Goal: Information Seeking & Learning: Learn about a topic

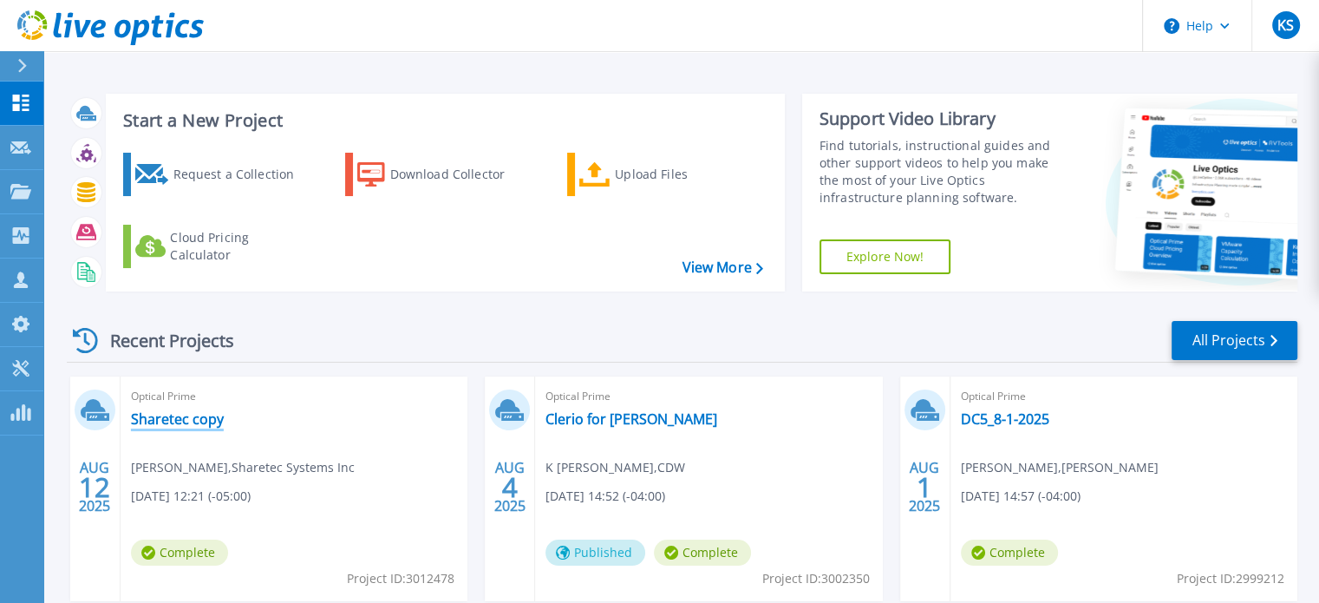
click at [149, 422] on link "Sharetec copy" at bounding box center [177, 418] width 93 height 17
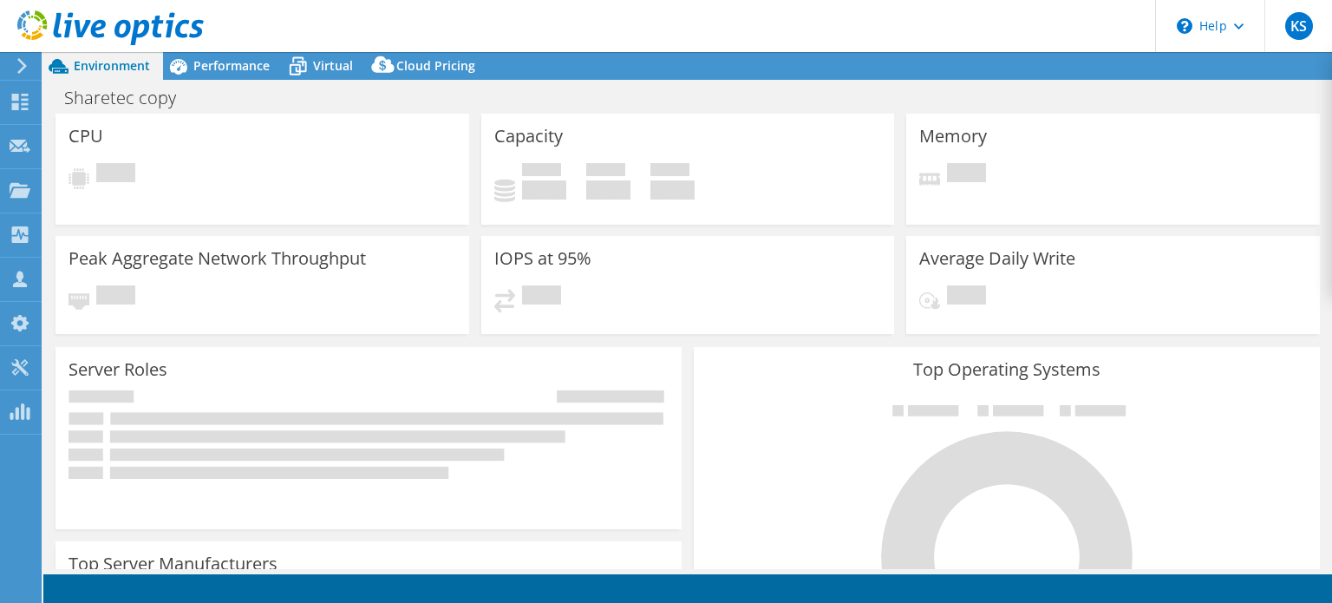
select select "USD"
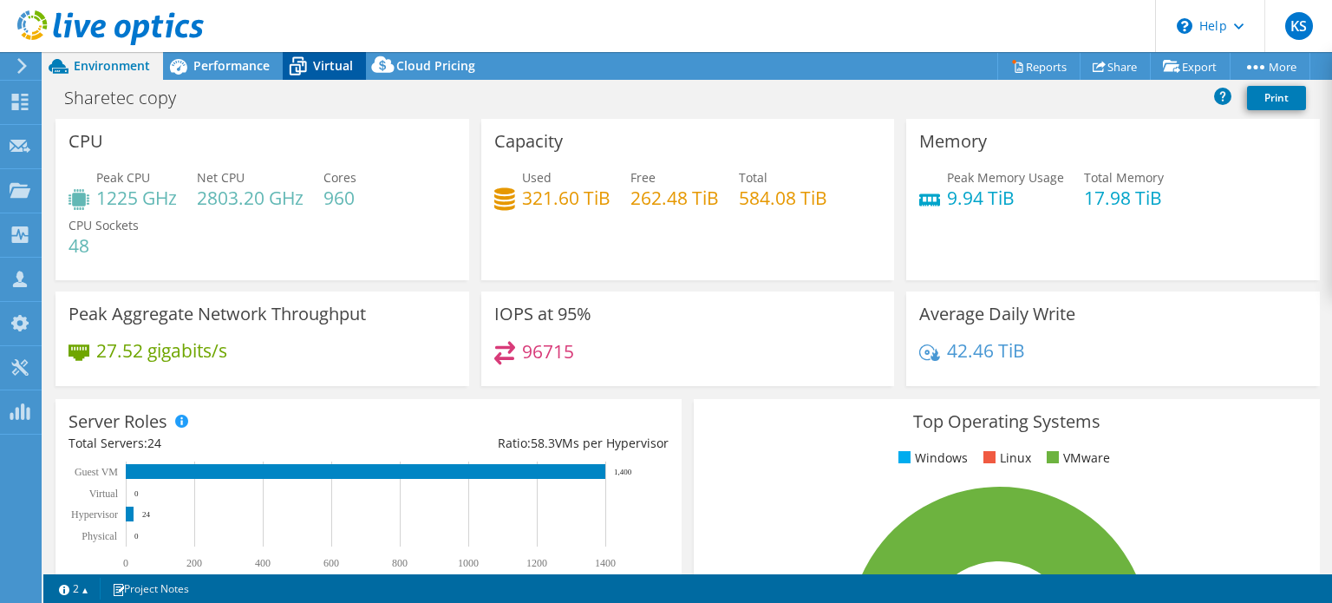
click at [333, 59] on span "Virtual" at bounding box center [333, 65] width 40 height 16
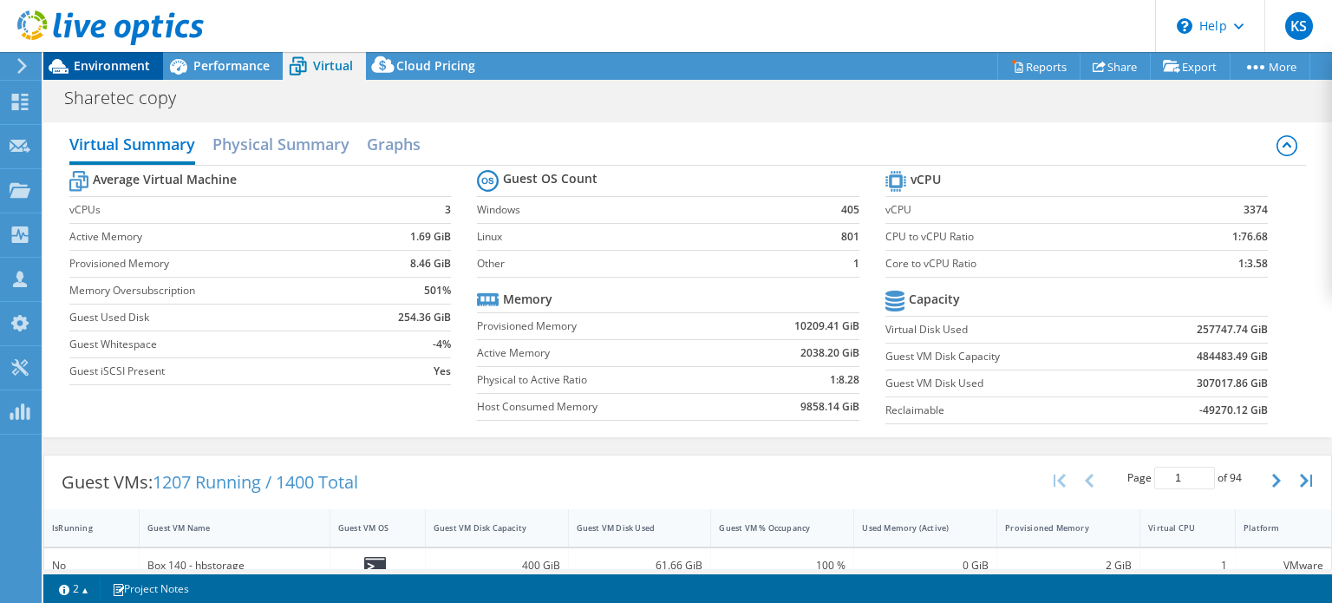
click at [97, 66] on span "Environment" at bounding box center [112, 65] width 76 height 16
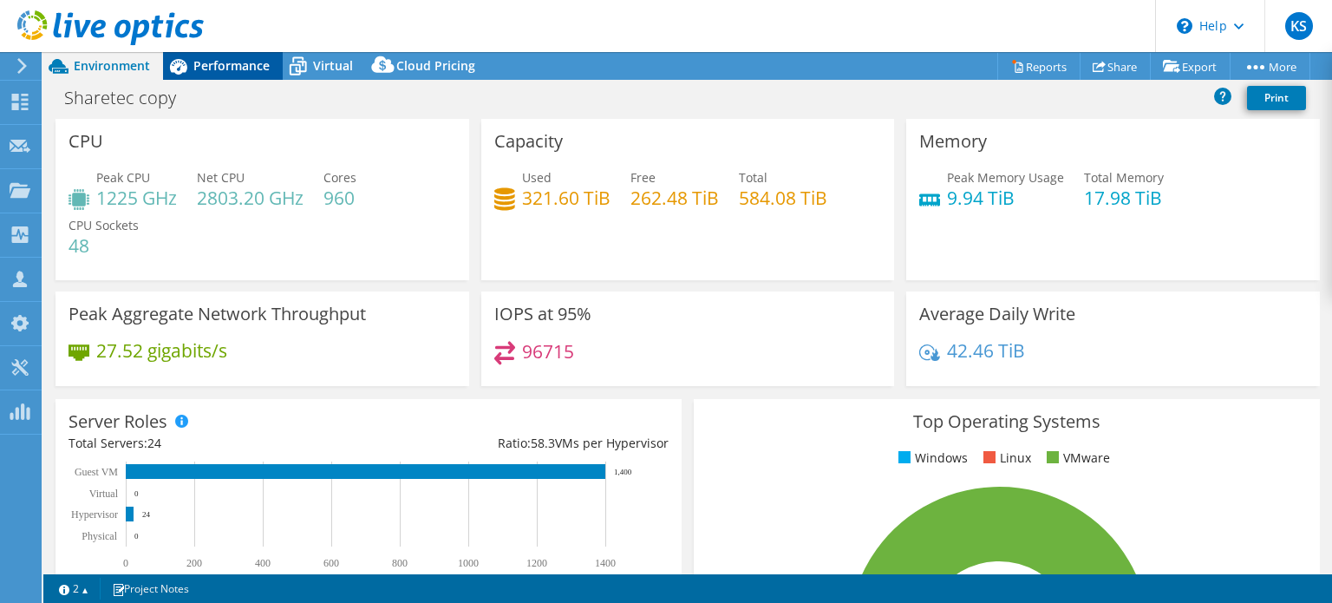
click at [205, 62] on span "Performance" at bounding box center [231, 65] width 76 height 16
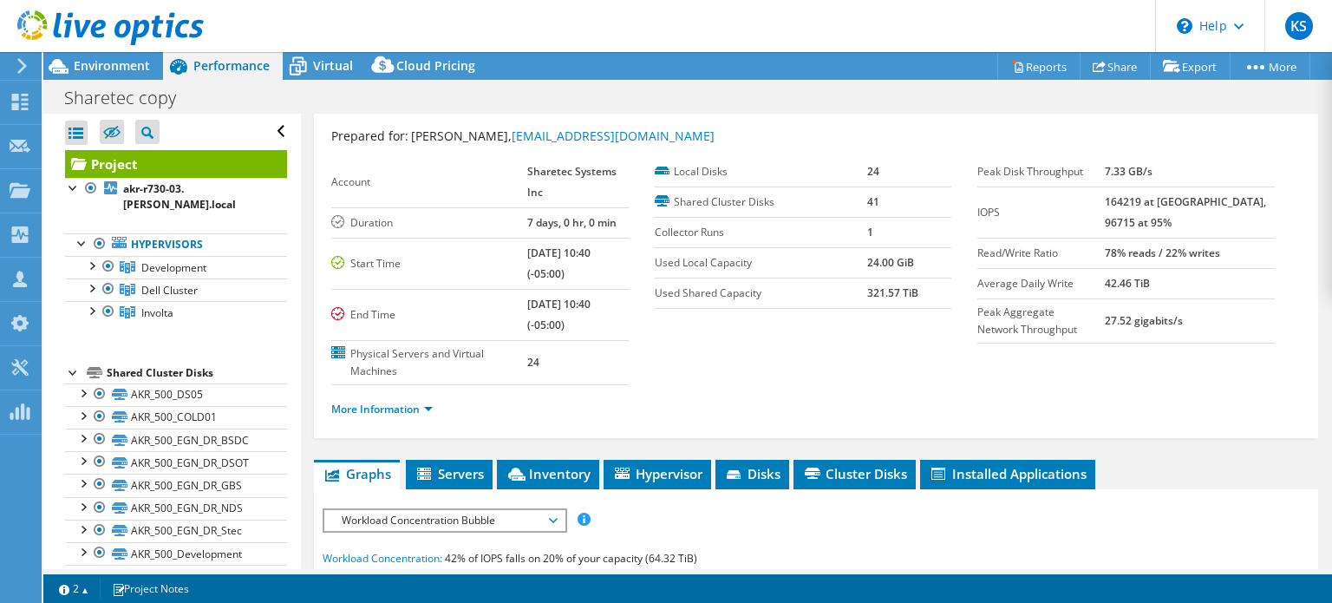
scroll to position [173, 0]
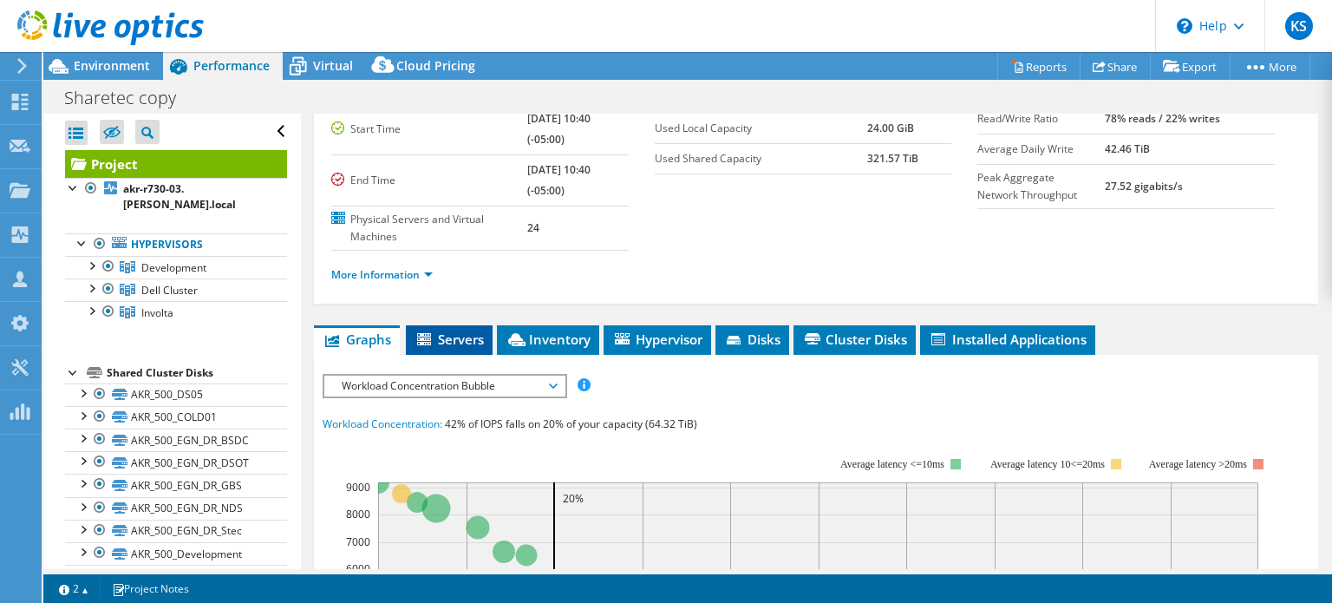
click at [438, 330] on span "Servers" at bounding box center [449, 338] width 69 height 17
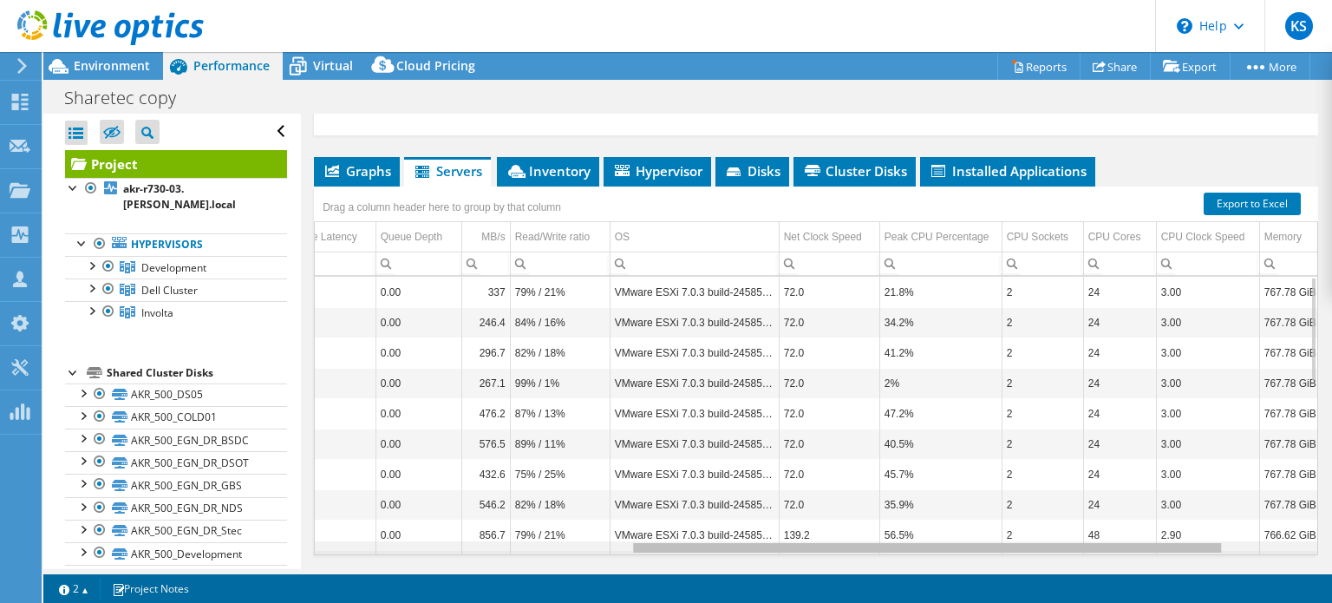
scroll to position [0, 562]
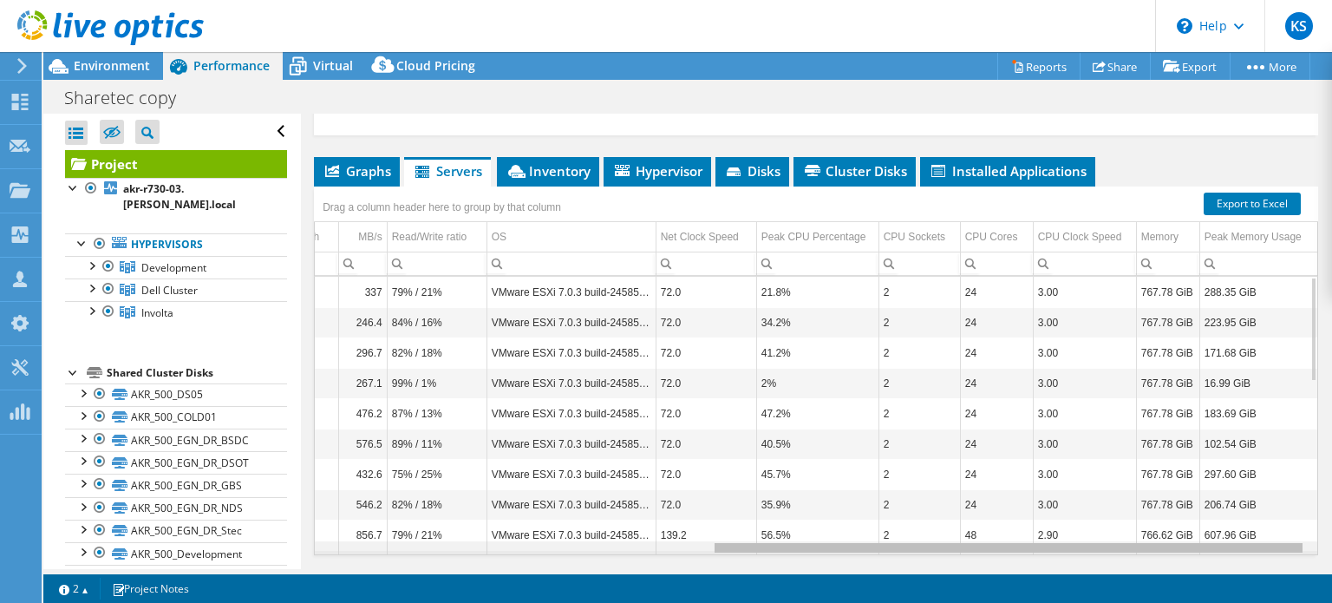
drag, startPoint x: 789, startPoint y: 523, endPoint x: 1270, endPoint y: 502, distance: 480.9
click at [1270, 502] on body "KS Partner Team Member K Sather kellsat@cdw.com CDW My Profile Log Out \n Help …" at bounding box center [666, 301] width 1332 height 603
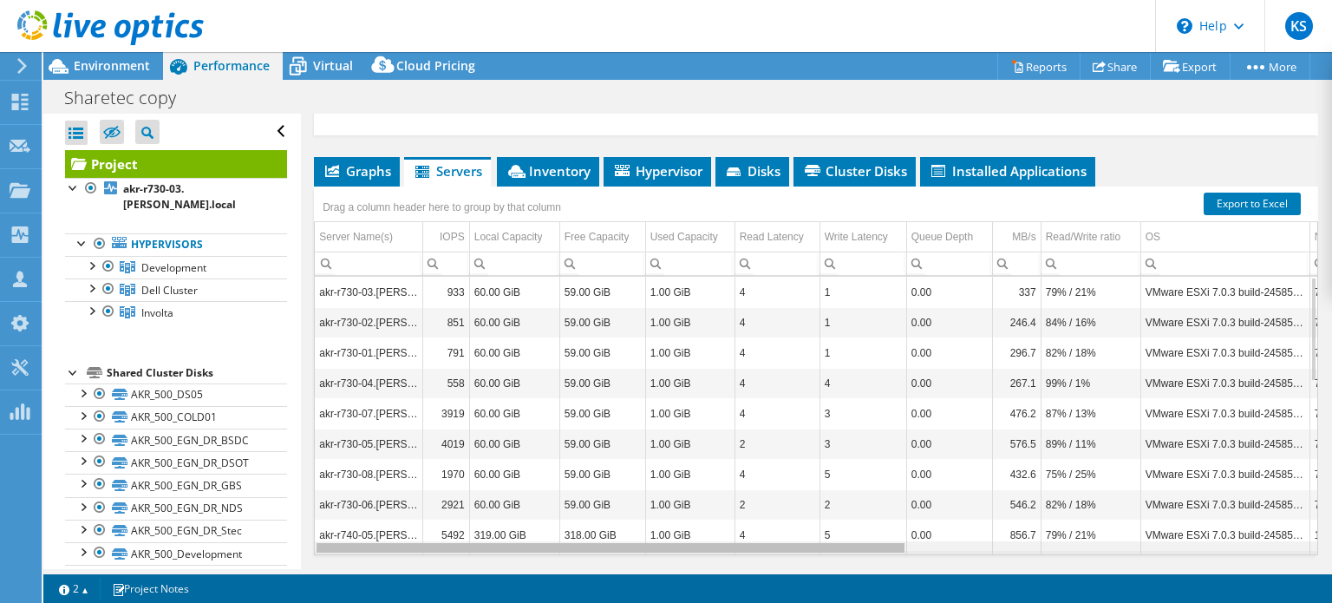
drag, startPoint x: 1121, startPoint y: 520, endPoint x: 608, endPoint y: 494, distance: 513.2
click at [610, 494] on body "KS Partner Team Member K Sather kellsat@cdw.com CDW My Profile Log Out \n Help …" at bounding box center [666, 301] width 1332 height 603
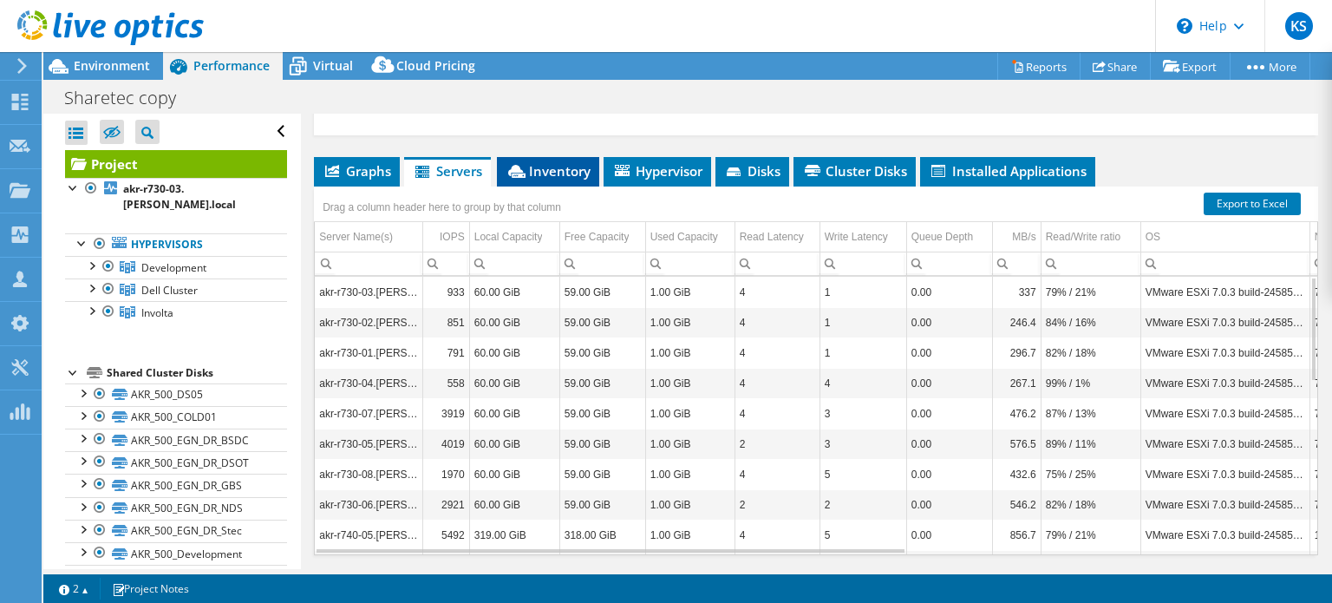
click at [570, 162] on span "Inventory" at bounding box center [548, 170] width 85 height 17
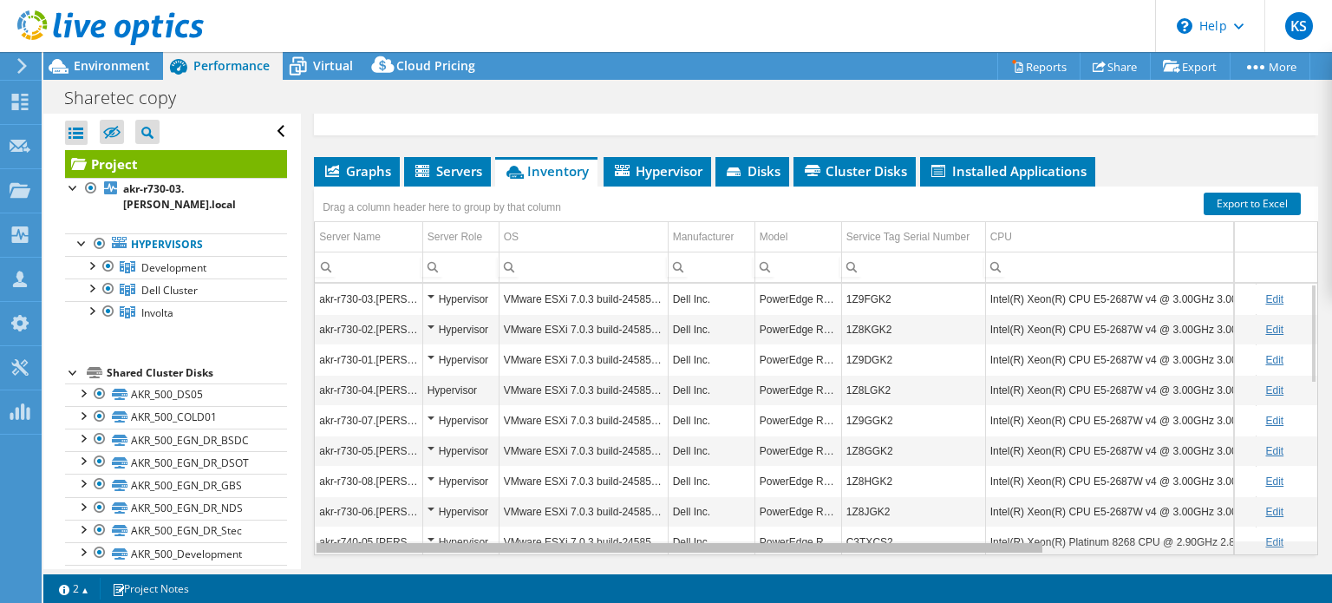
drag, startPoint x: 990, startPoint y: 523, endPoint x: 880, endPoint y: 473, distance: 121.1
click at [880, 473] on body "KS Partner Team Member K Sather kellsat@cdw.com CDW My Profile Log Out \n Help …" at bounding box center [666, 301] width 1332 height 603
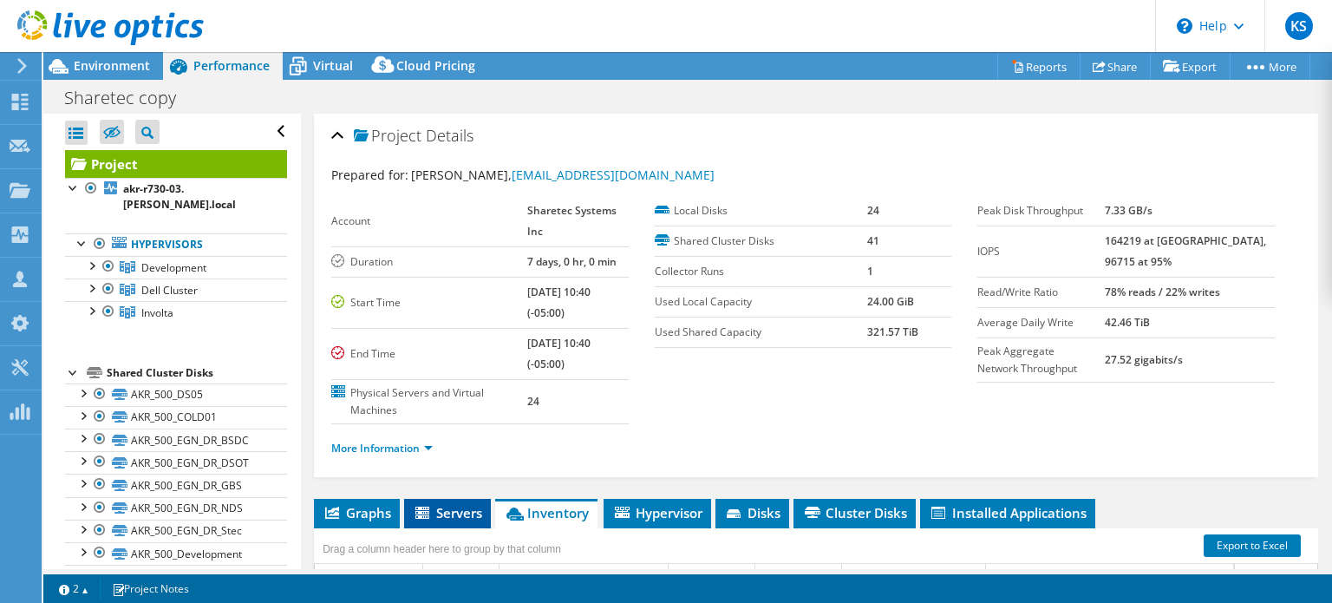
click at [436, 504] on span "Servers" at bounding box center [447, 512] width 69 height 17
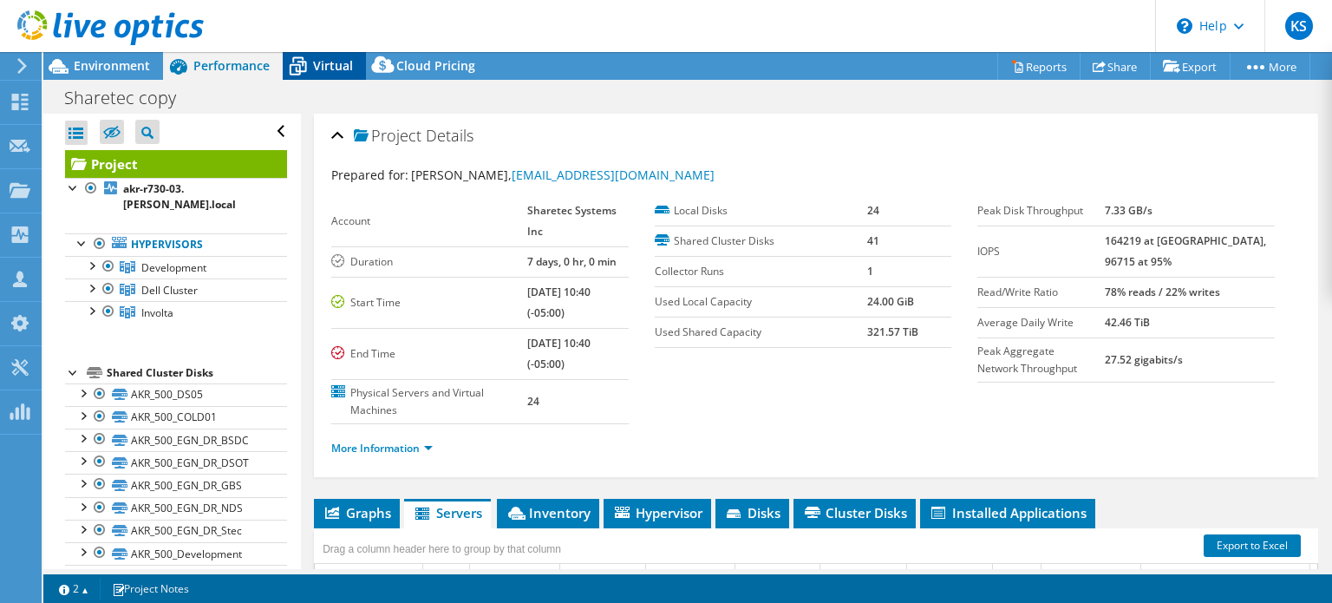
click at [335, 60] on span "Virtual" at bounding box center [333, 65] width 40 height 16
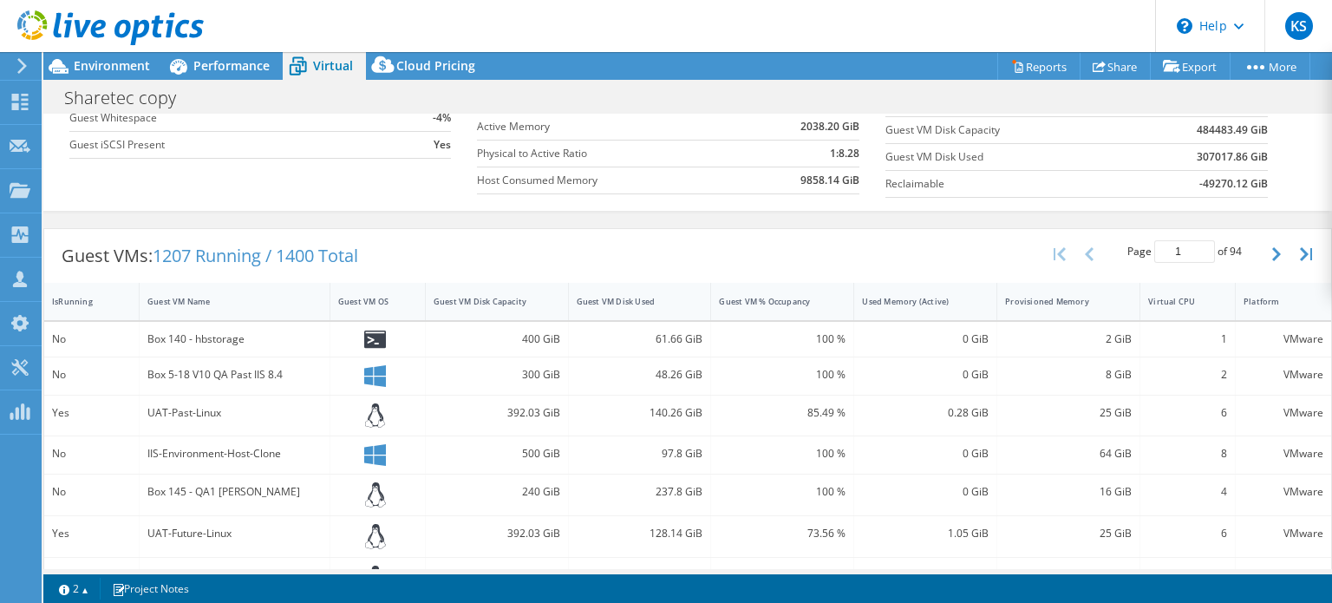
scroll to position [0, 0]
click at [479, 238] on div "Guest VMs: 1207 Running / 1400 Total Page 1 of 94 5 rows 10 rows 20 rows 25 row…" at bounding box center [687, 256] width 1287 height 54
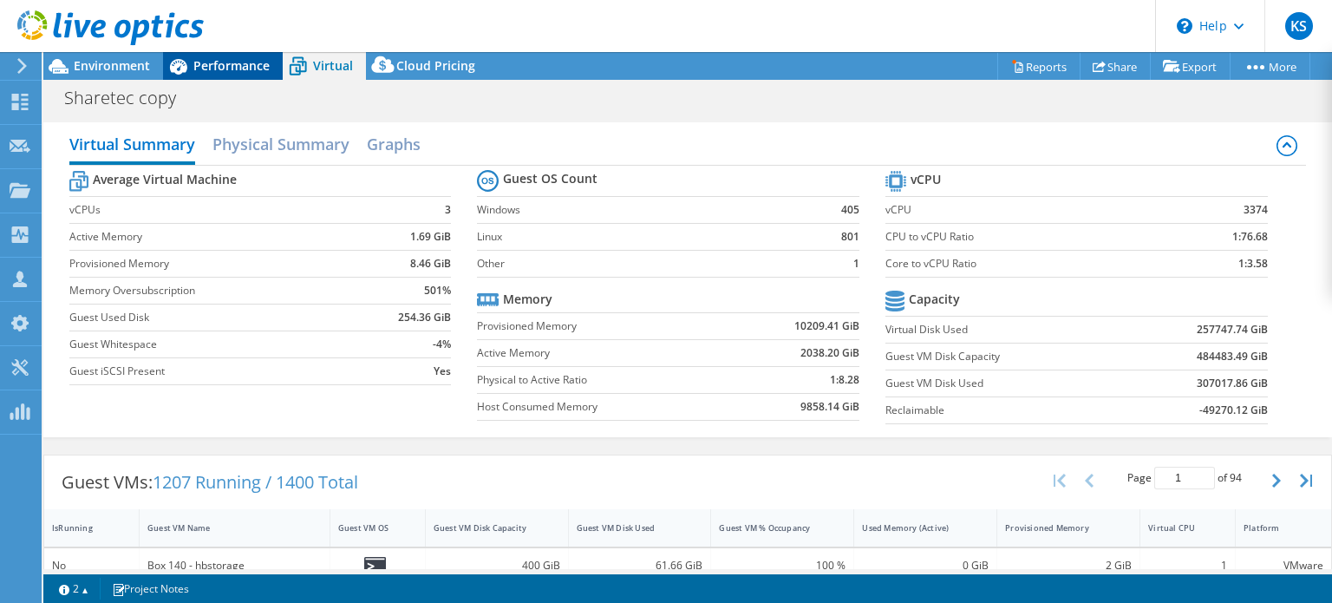
click at [197, 67] on span "Performance" at bounding box center [231, 65] width 76 height 16
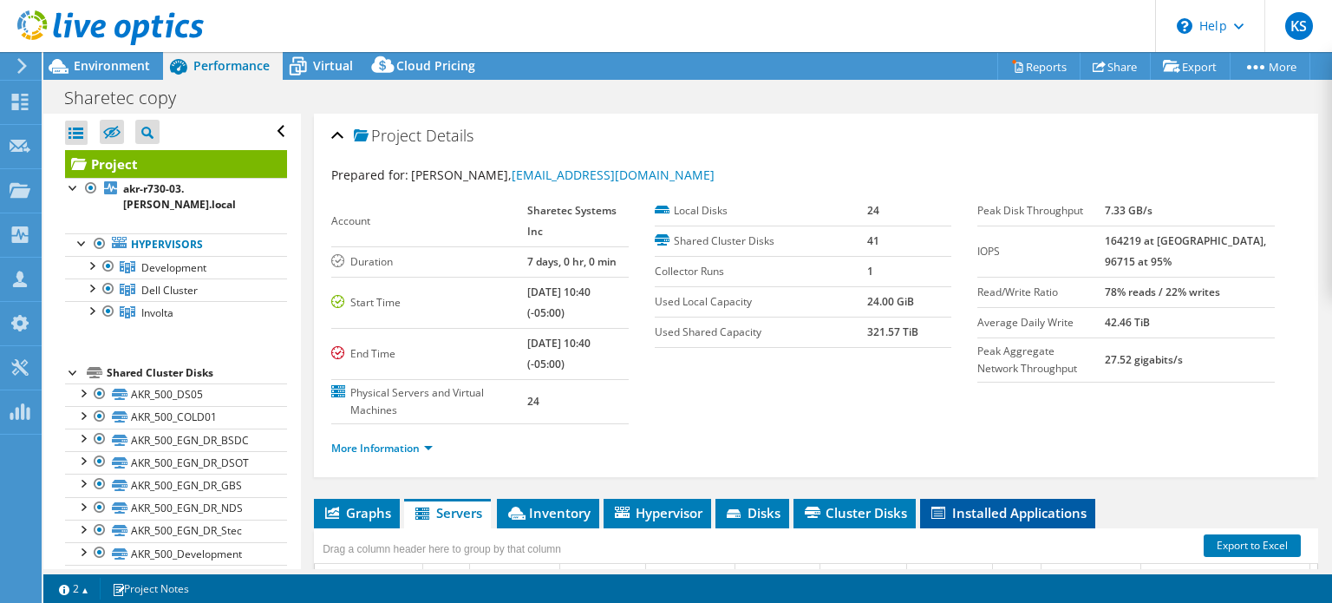
click at [992, 504] on span "Installed Applications" at bounding box center [1008, 512] width 158 height 17
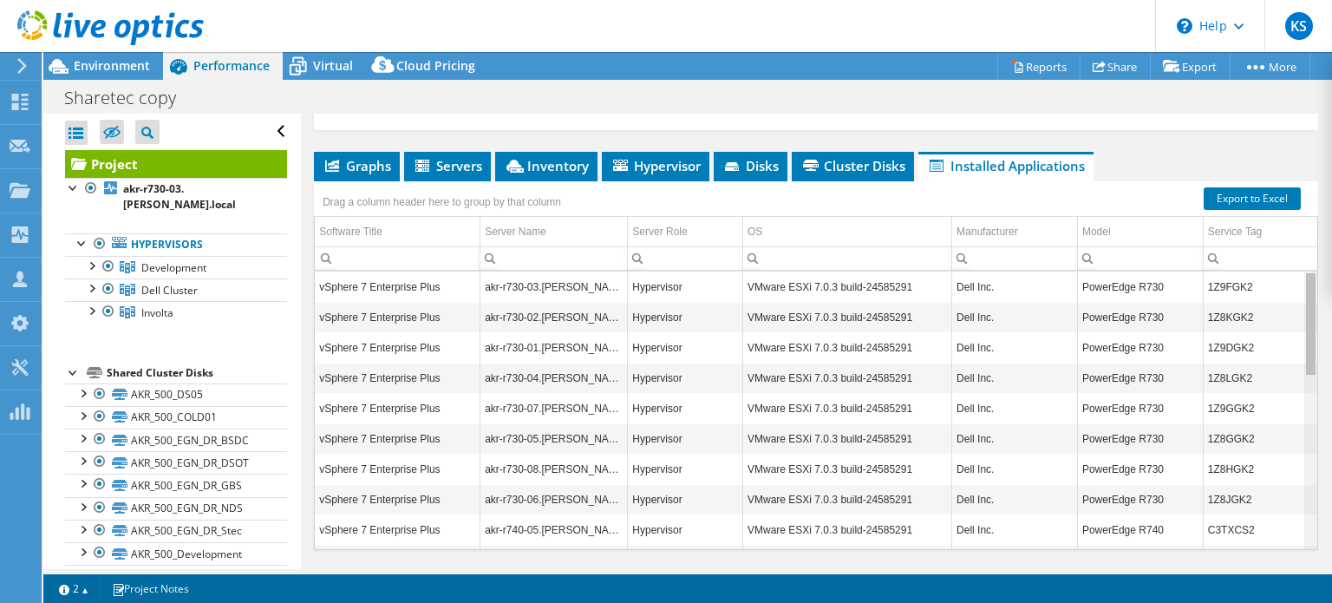
drag, startPoint x: 1301, startPoint y: 338, endPoint x: 1306, endPoint y: 247, distance: 91.2
click at [1306, 247] on body "KS Partner Team Member K Sather kellsat@cdw.com CDW My Profile Log Out \n Help …" at bounding box center [666, 301] width 1332 height 603
click at [1063, 537] on div "Graphs Servers Inventory Hypervisor Disks Cluster Disks Installed Applications …" at bounding box center [816, 369] width 1004 height 434
click at [78, 62] on span "Environment" at bounding box center [112, 65] width 76 height 16
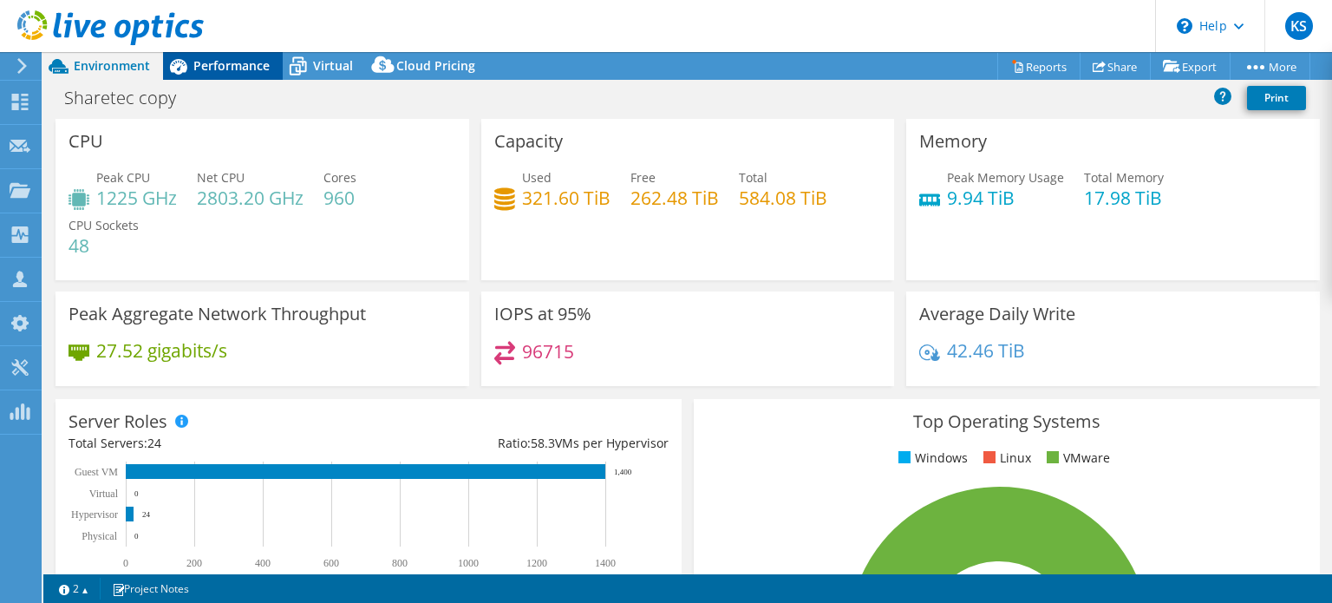
click at [232, 66] on span "Performance" at bounding box center [231, 65] width 76 height 16
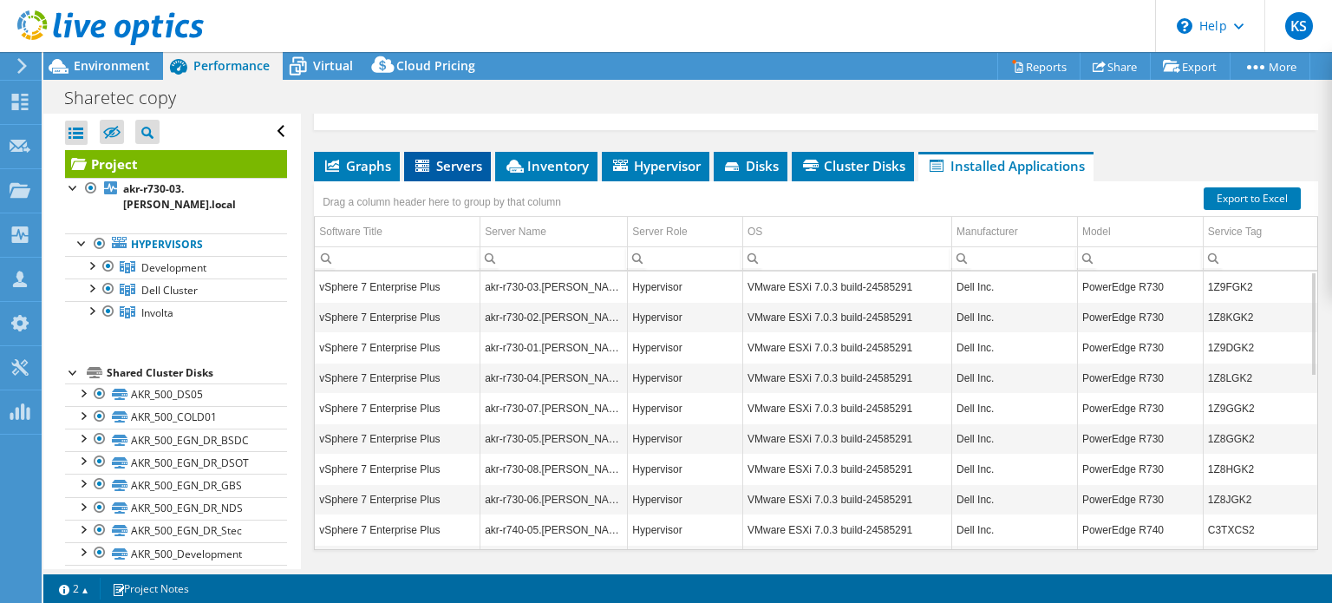
click at [454, 152] on li "Servers" at bounding box center [447, 166] width 87 height 29
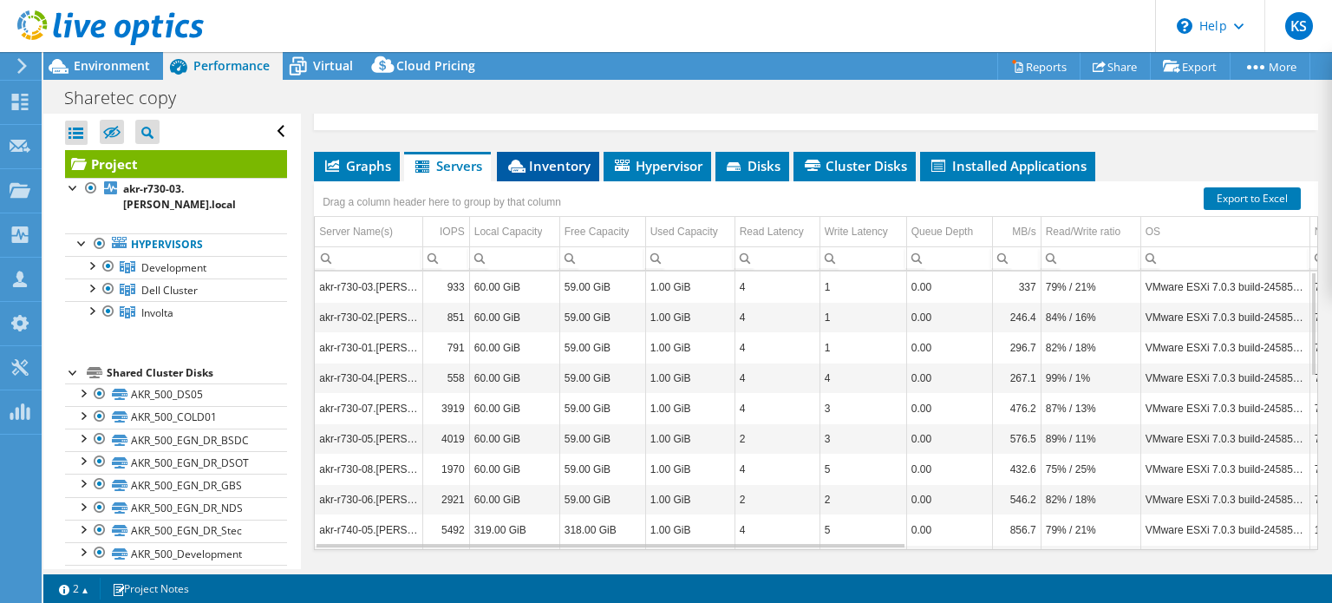
click at [547, 157] on span "Inventory" at bounding box center [548, 165] width 85 height 17
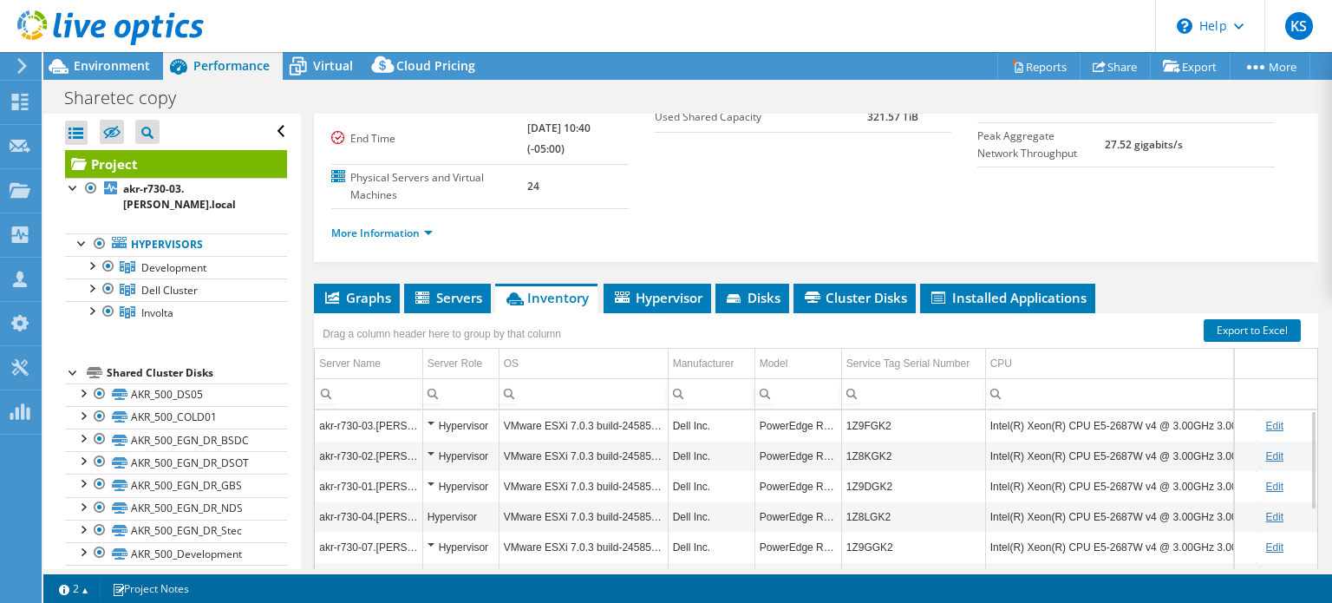
scroll to position [347, 0]
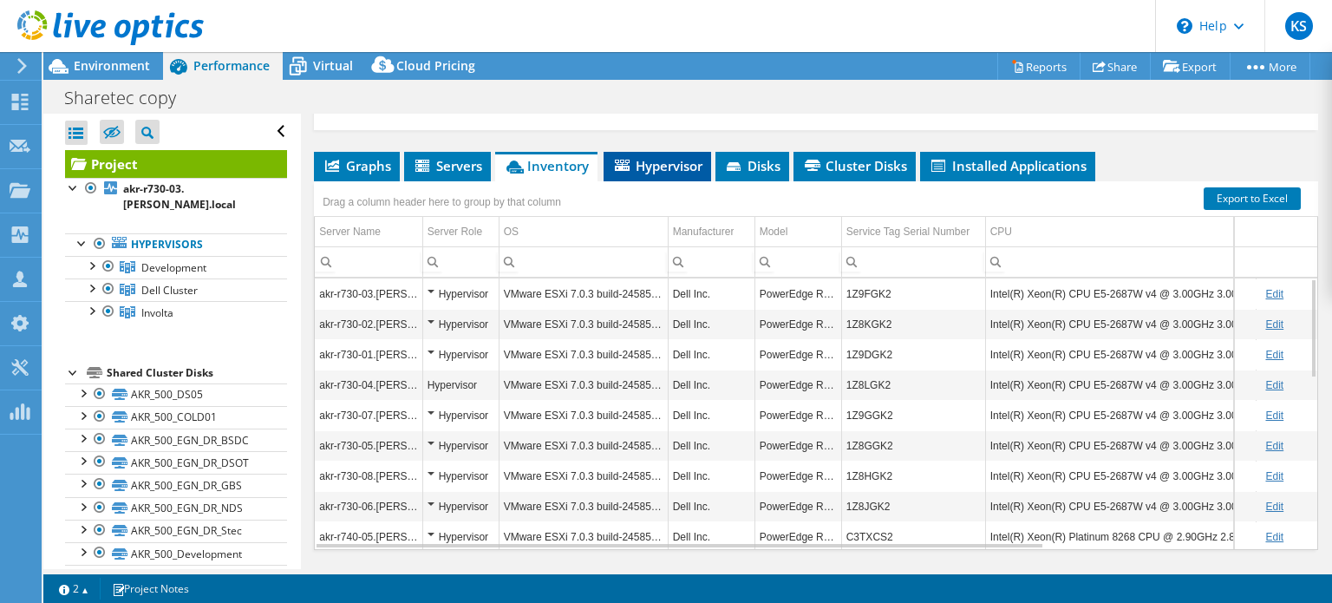
click at [677, 157] on span "Hypervisor" at bounding box center [657, 165] width 90 height 17
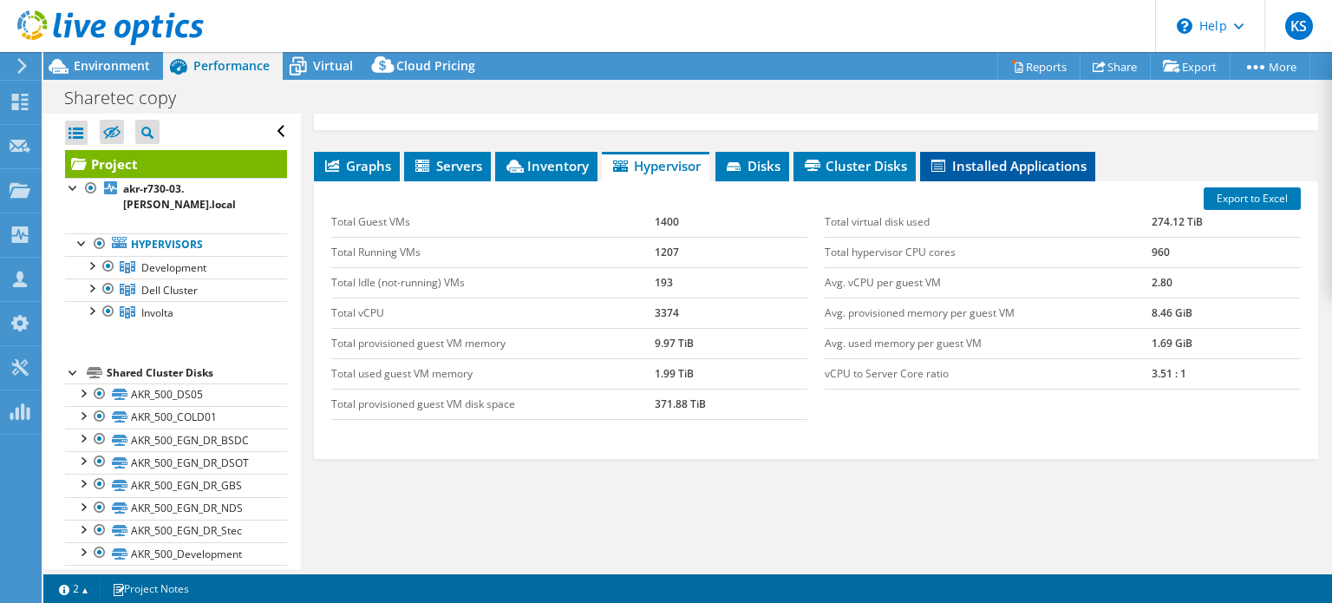
click at [989, 157] on span "Installed Applications" at bounding box center [1008, 165] width 158 height 17
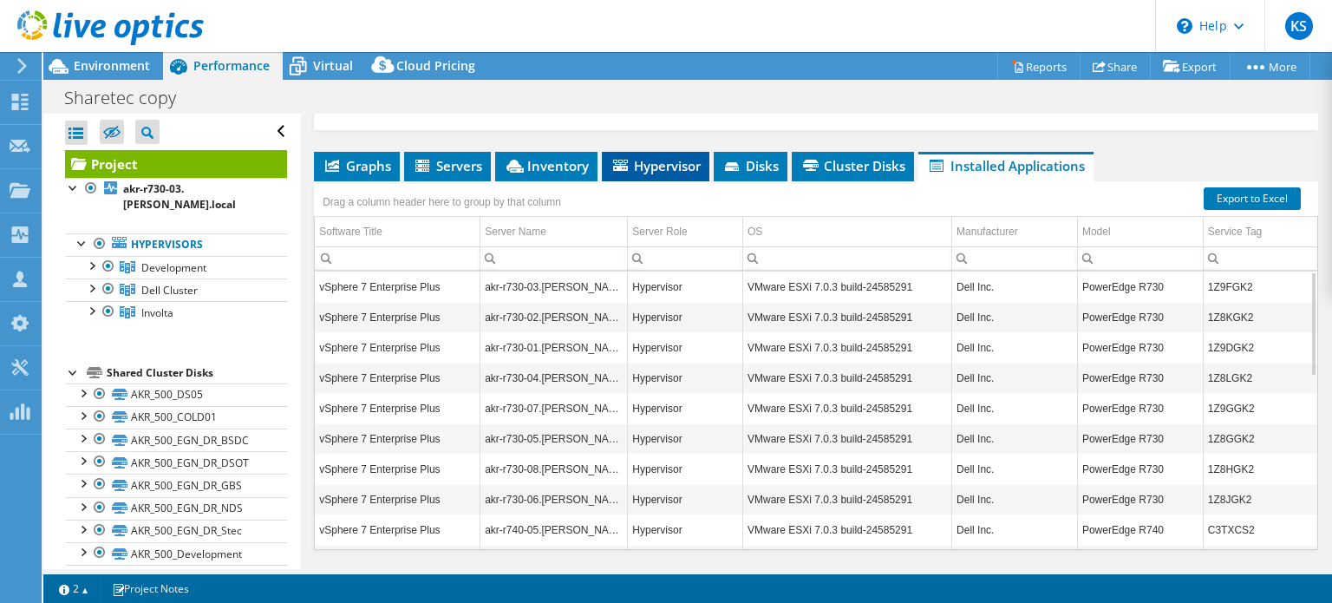
click at [663, 157] on span "Hypervisor" at bounding box center [656, 165] width 90 height 17
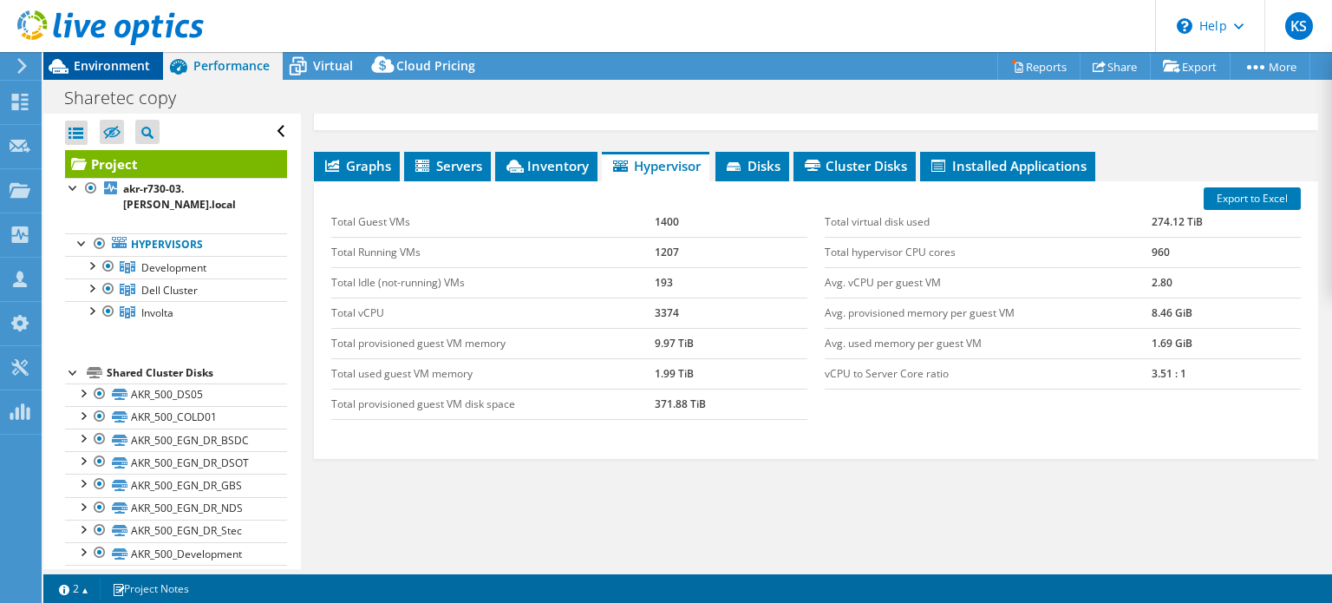
click at [113, 66] on span "Environment" at bounding box center [112, 65] width 76 height 16
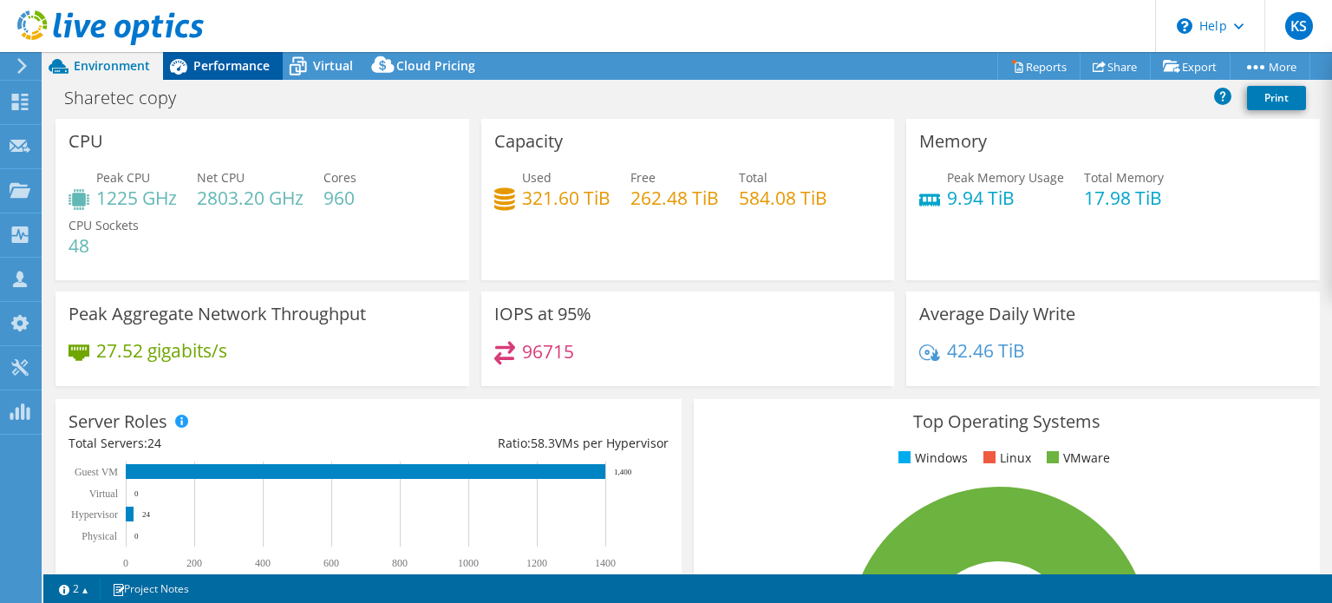
click at [219, 62] on span "Performance" at bounding box center [231, 65] width 76 height 16
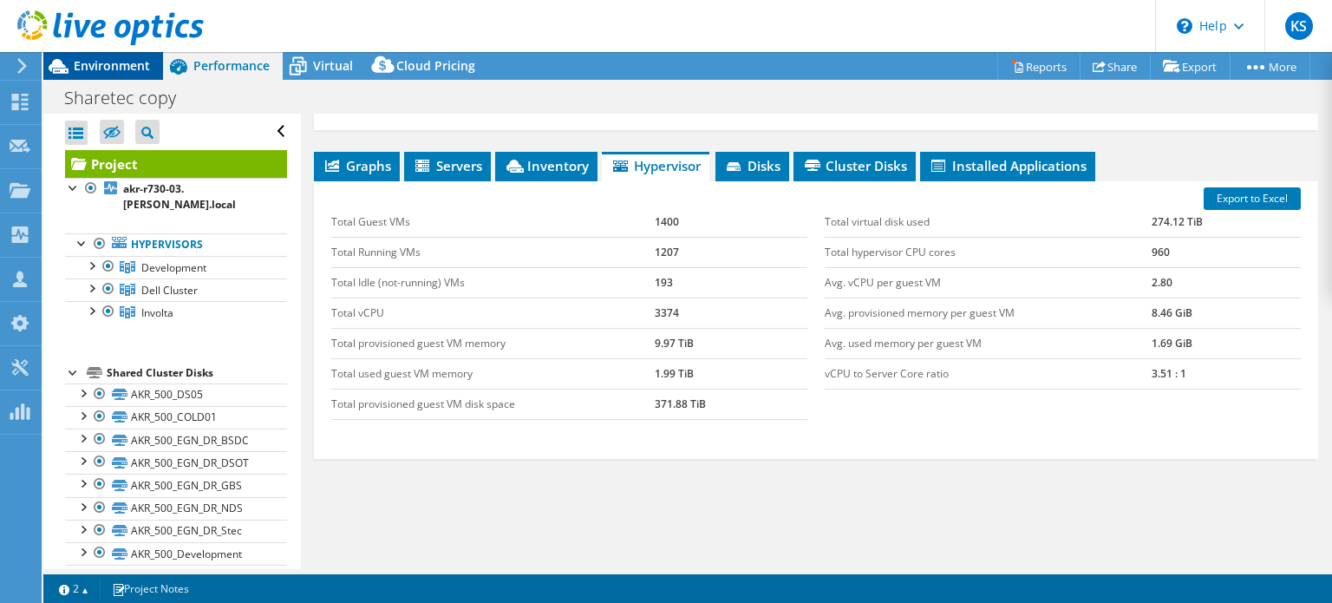
click at [105, 65] on span "Environment" at bounding box center [112, 65] width 76 height 16
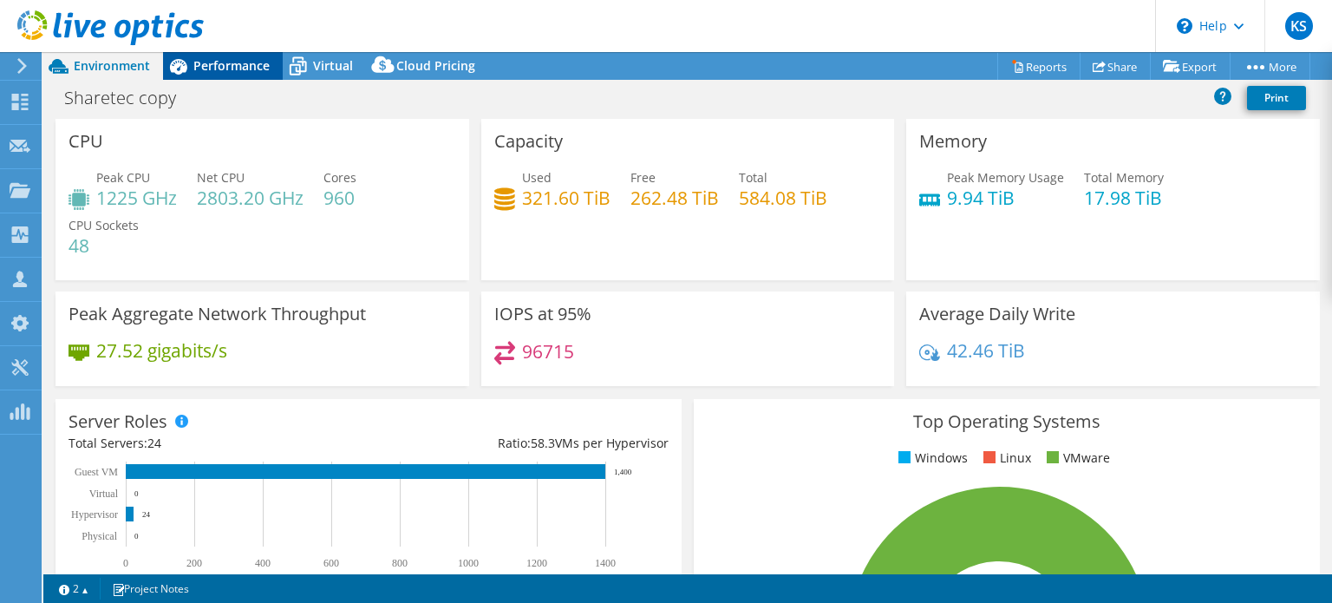
click at [219, 58] on span "Performance" at bounding box center [231, 65] width 76 height 16
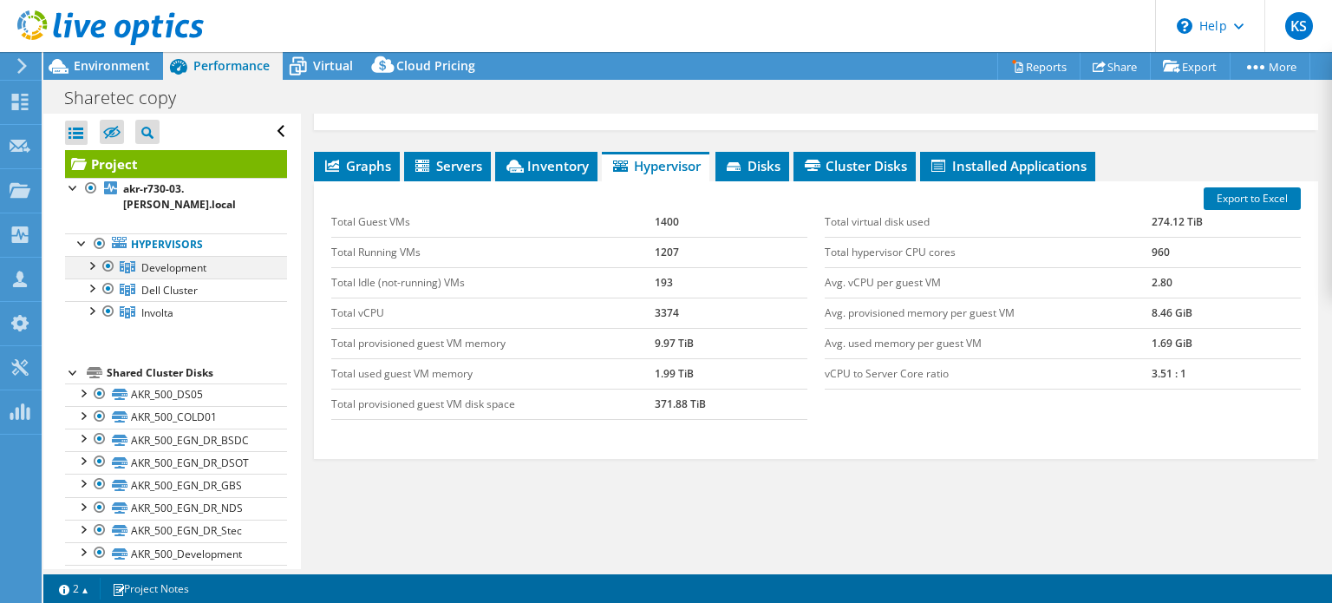
click at [108, 256] on div at bounding box center [108, 266] width 17 height 21
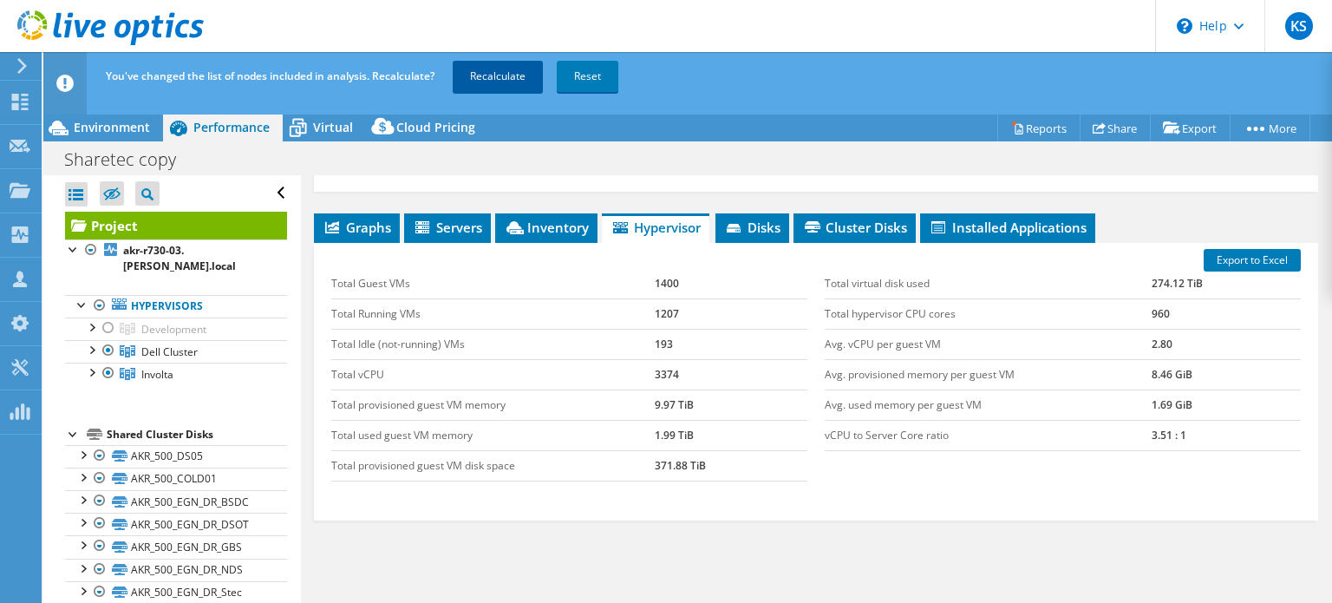
click at [488, 75] on link "Recalculate" at bounding box center [498, 76] width 90 height 31
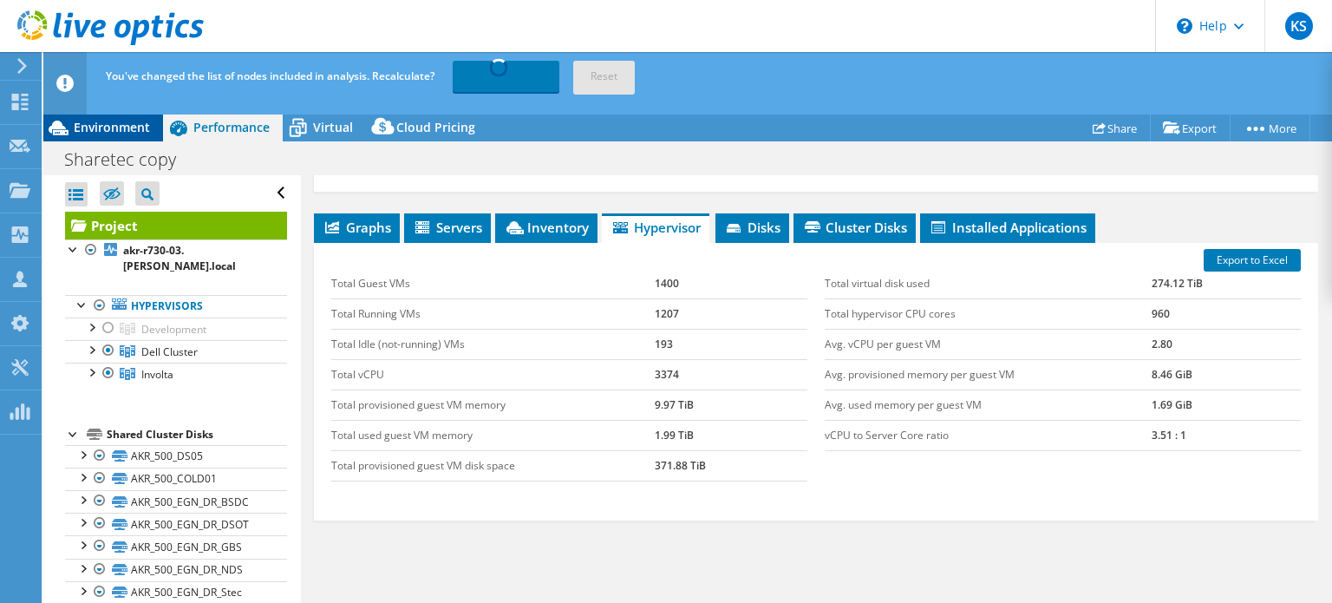
click at [110, 127] on span "Environment" at bounding box center [112, 127] width 76 height 16
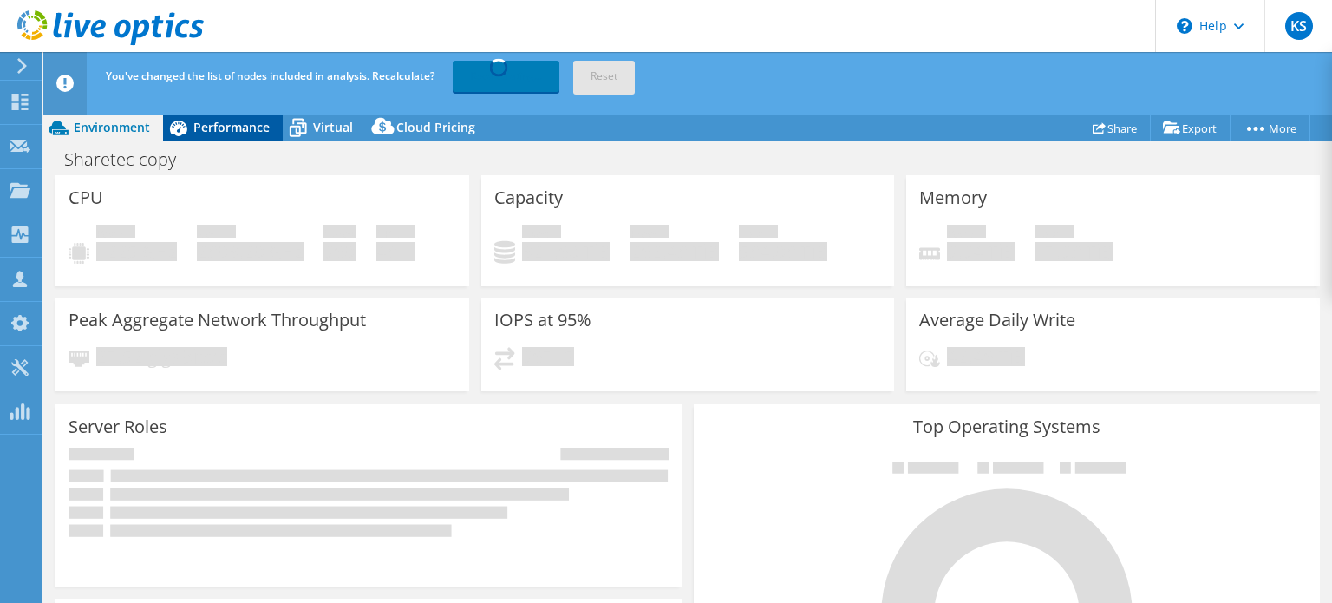
click at [221, 127] on span "Performance" at bounding box center [231, 127] width 76 height 16
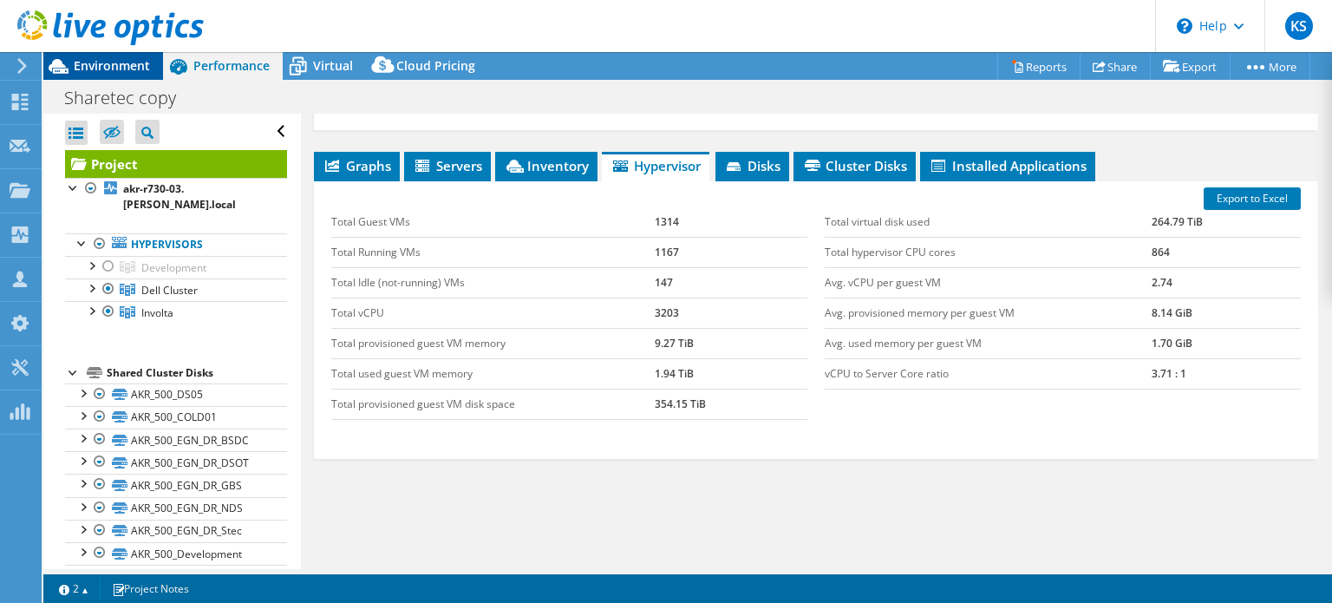
click at [90, 62] on span "Environment" at bounding box center [112, 65] width 76 height 16
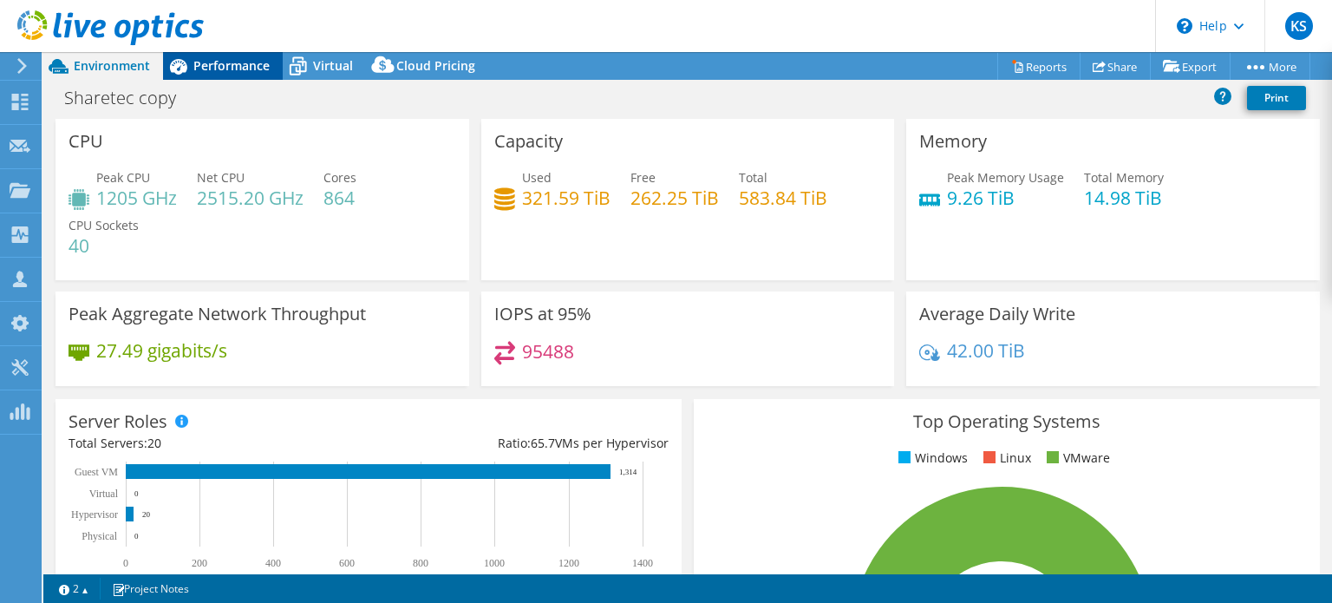
click at [213, 62] on span "Performance" at bounding box center [231, 65] width 76 height 16
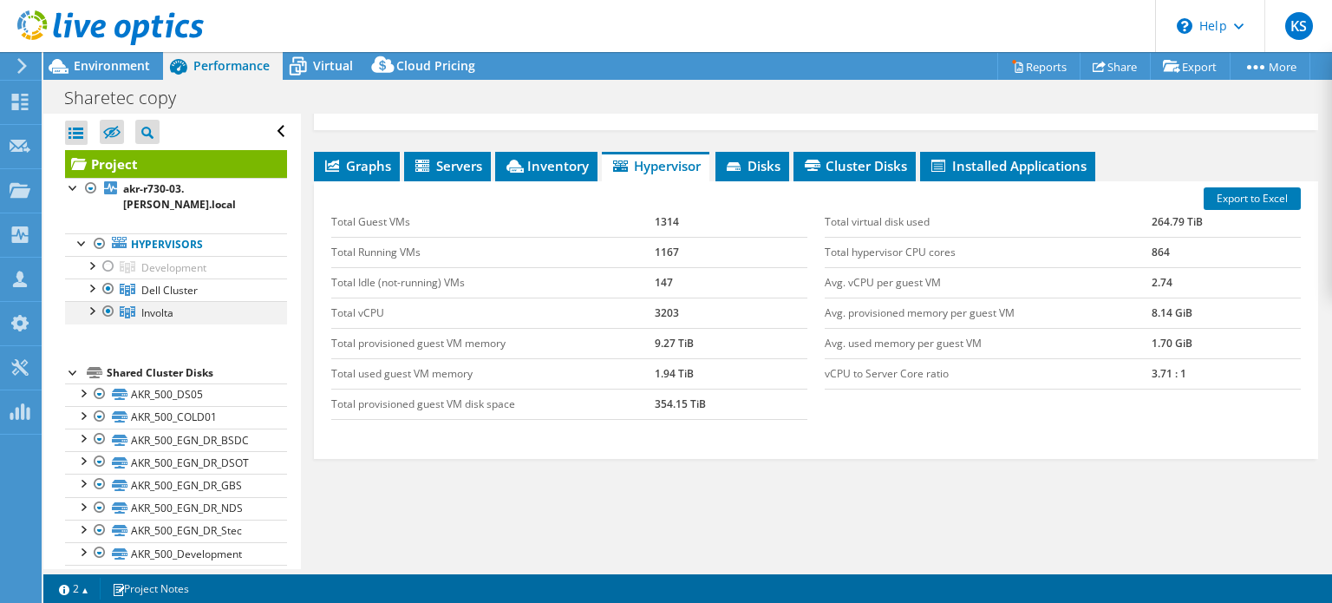
click at [92, 301] on div at bounding box center [90, 309] width 17 height 17
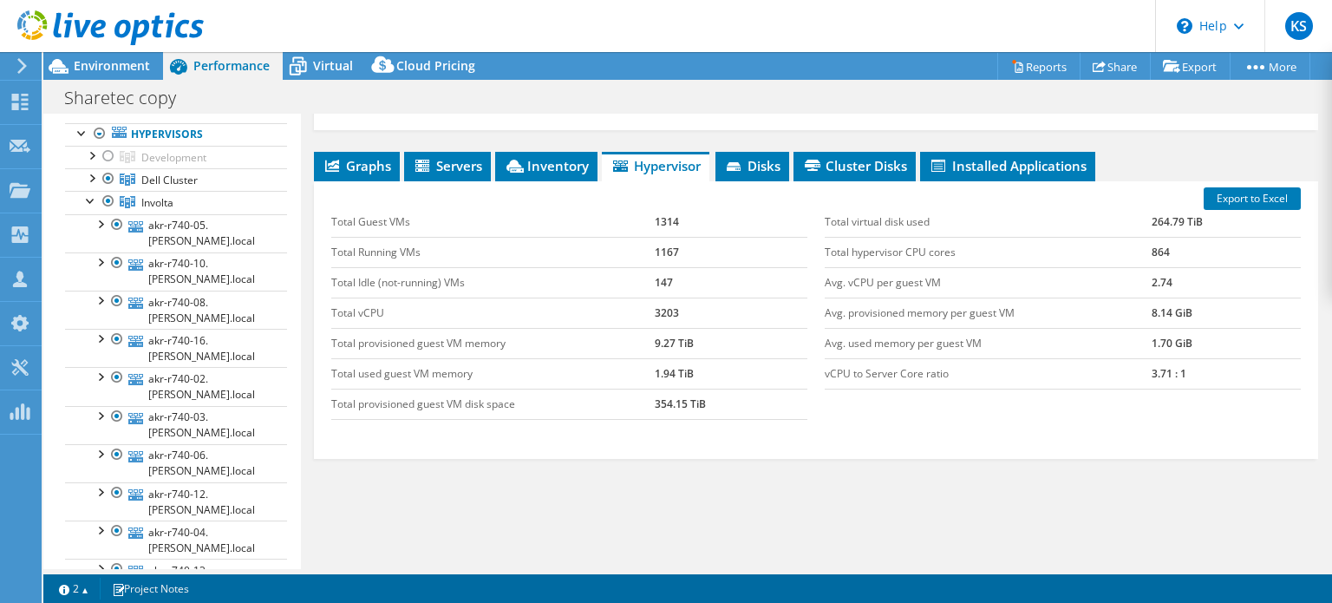
scroll to position [105, 0]
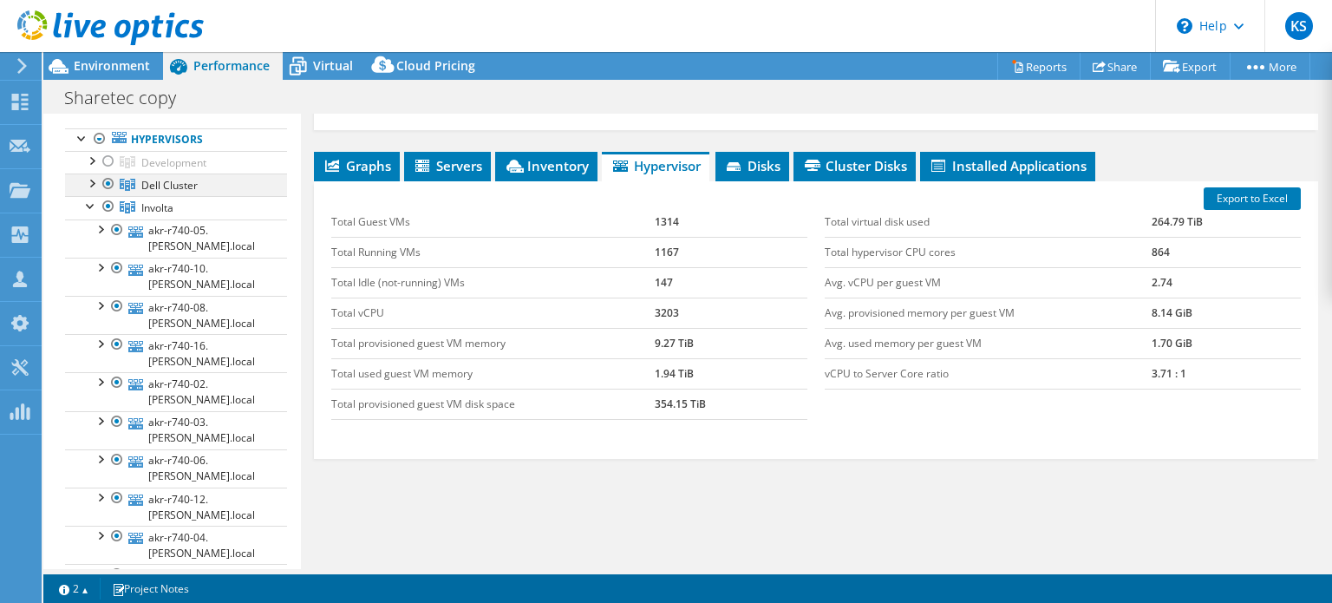
click at [90, 173] on div at bounding box center [90, 181] width 17 height 17
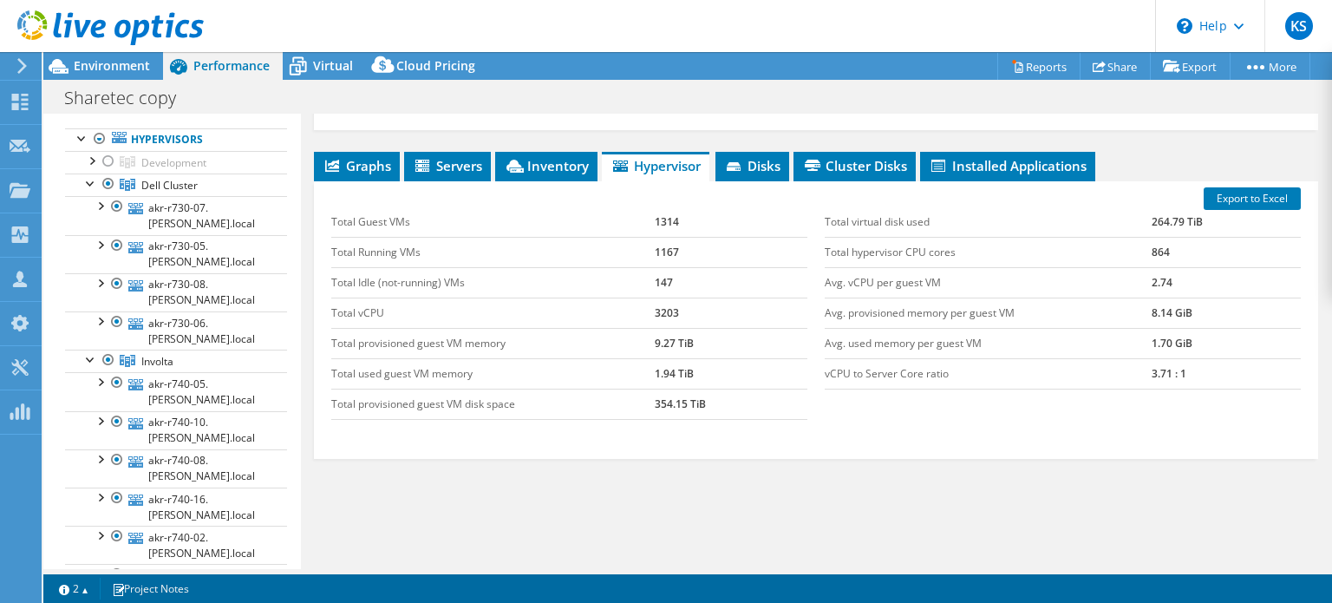
click at [301, 189] on div "Project Details Prepared for: Vincent Reis, vreis@sharetec.com Account Sharetec…" at bounding box center [816, 191] width 1030 height 849
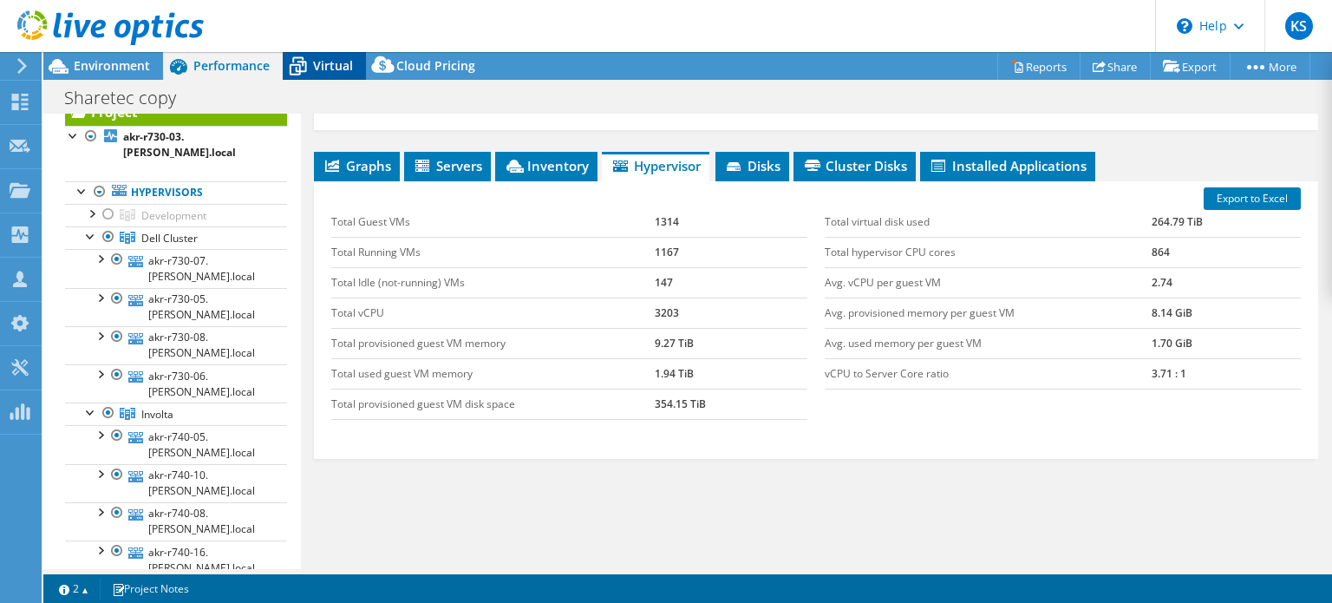
click at [337, 66] on span "Virtual" at bounding box center [333, 65] width 40 height 16
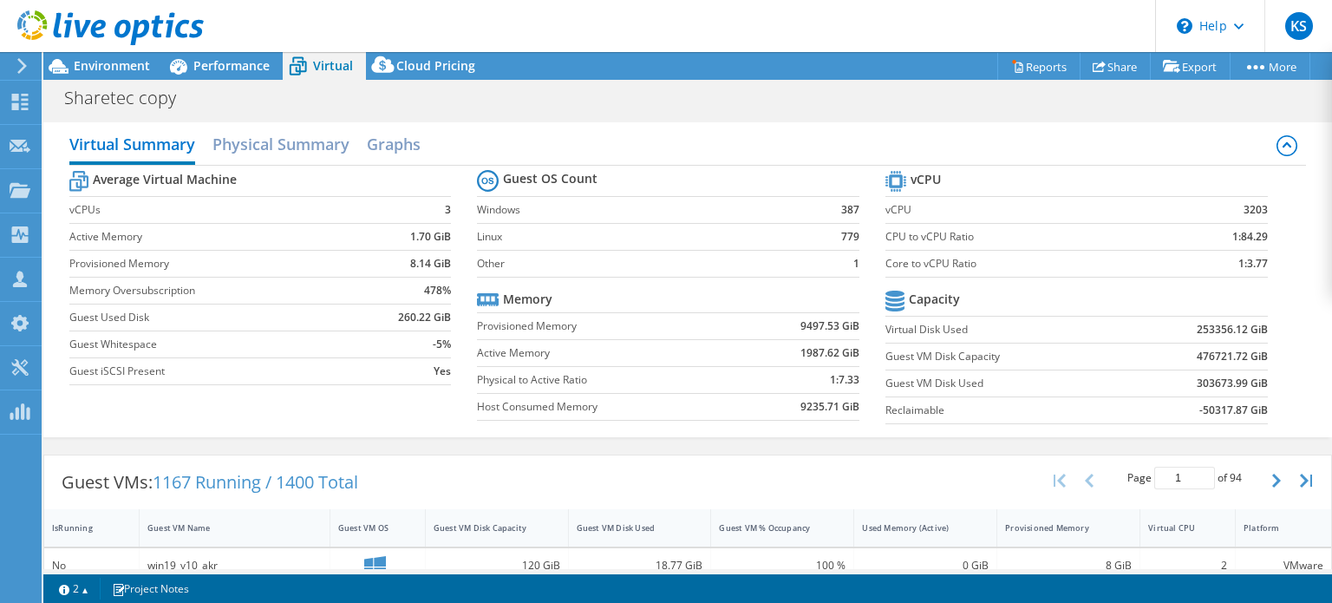
scroll to position [197, 0]
click at [219, 60] on span "Performance" at bounding box center [231, 65] width 76 height 16
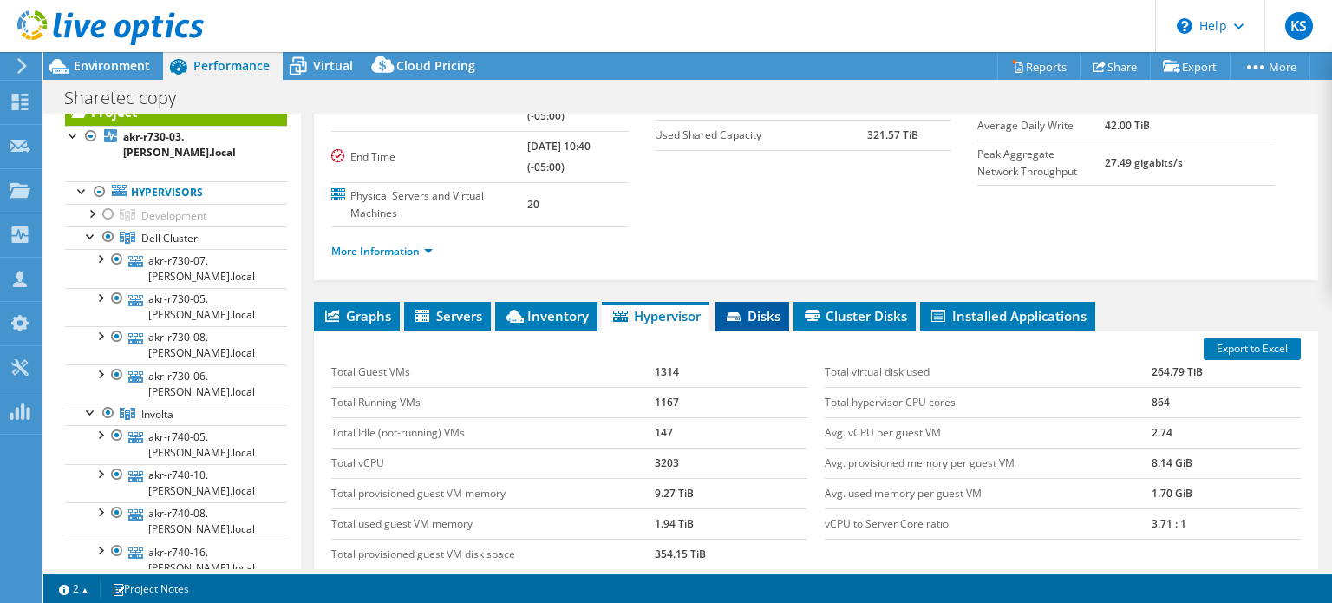
click at [774, 307] on span "Disks" at bounding box center [752, 315] width 56 height 17
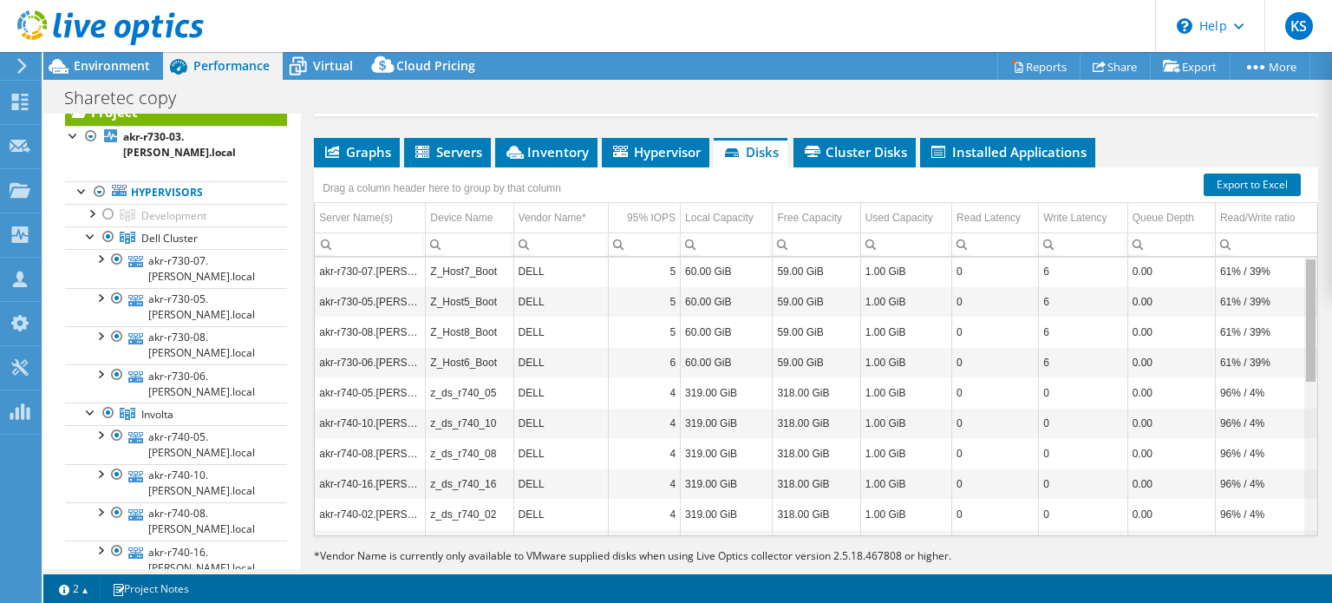
scroll to position [0, 0]
drag, startPoint x: 1298, startPoint y: 366, endPoint x: 1285, endPoint y: 269, distance: 97.9
click at [1285, 269] on body "KS Partner Team Member K Sather kellsat@cdw.com CDW My Profile Log Out \n Help …" at bounding box center [666, 301] width 1332 height 603
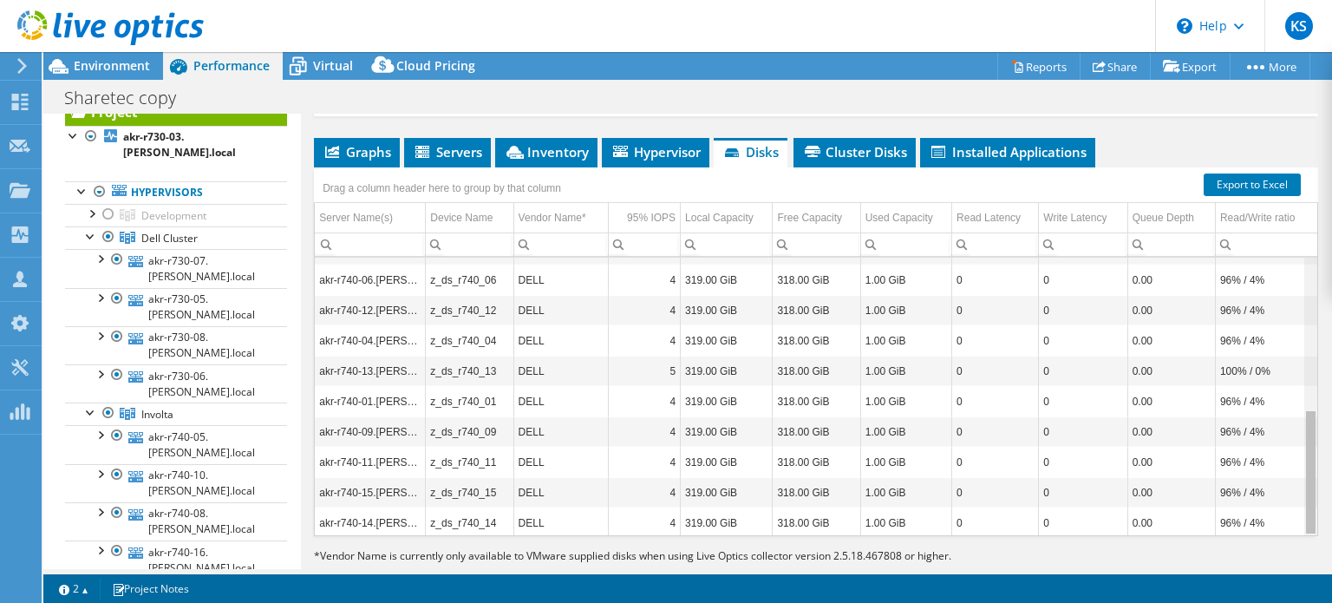
scroll to position [333, 0]
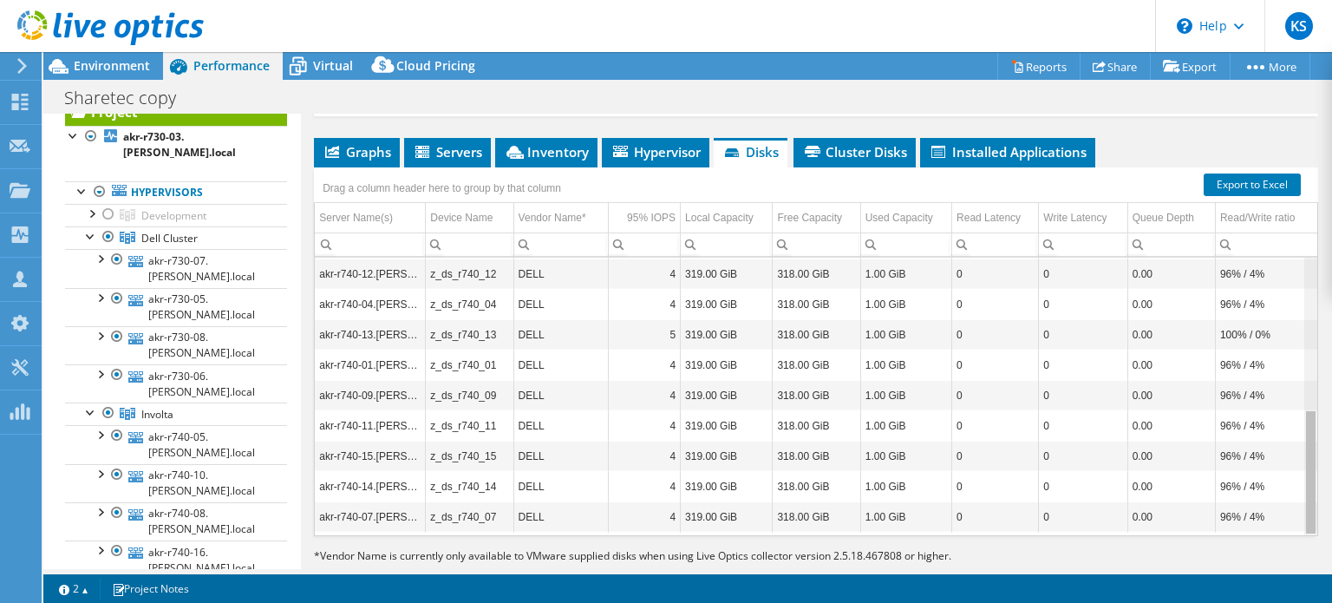
drag, startPoint x: 1295, startPoint y: 267, endPoint x: 1294, endPoint y: 456, distance: 189.1
click at [1294, 456] on body "KS Partner Team Member K Sather kellsat@cdw.com CDW My Profile Log Out \n Help …" at bounding box center [666, 301] width 1332 height 603
click at [1306, 25] on span "KS" at bounding box center [1299, 26] width 28 height 28
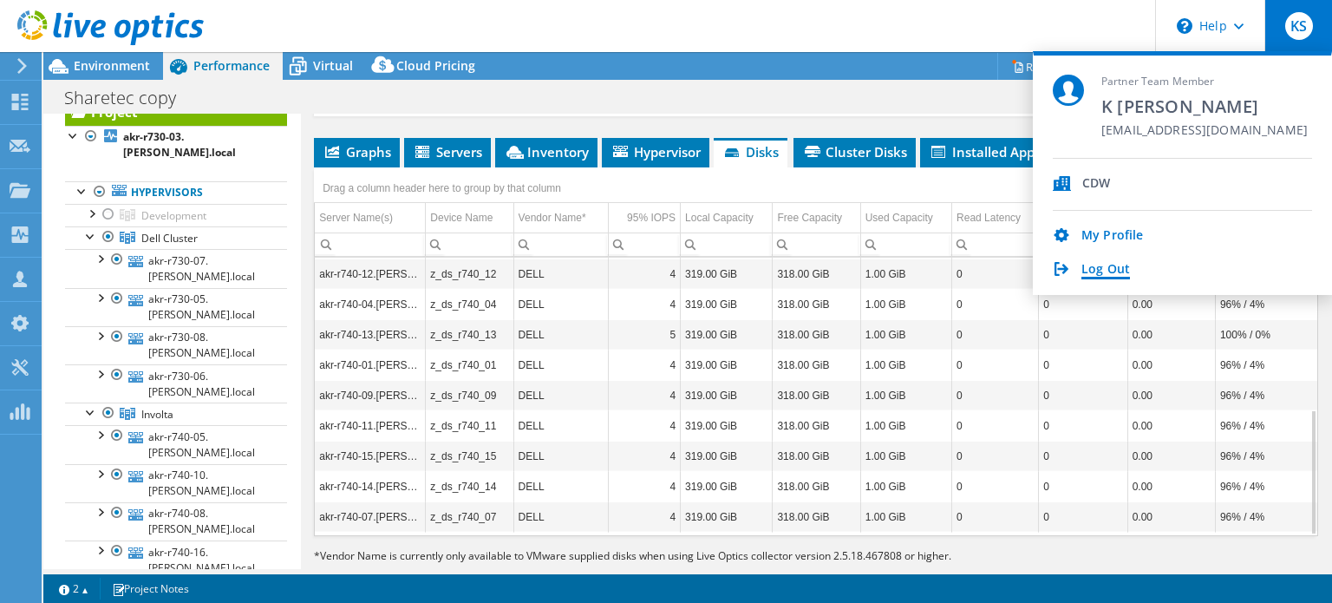
click at [1091, 265] on link "Log Out" at bounding box center [1106, 270] width 49 height 16
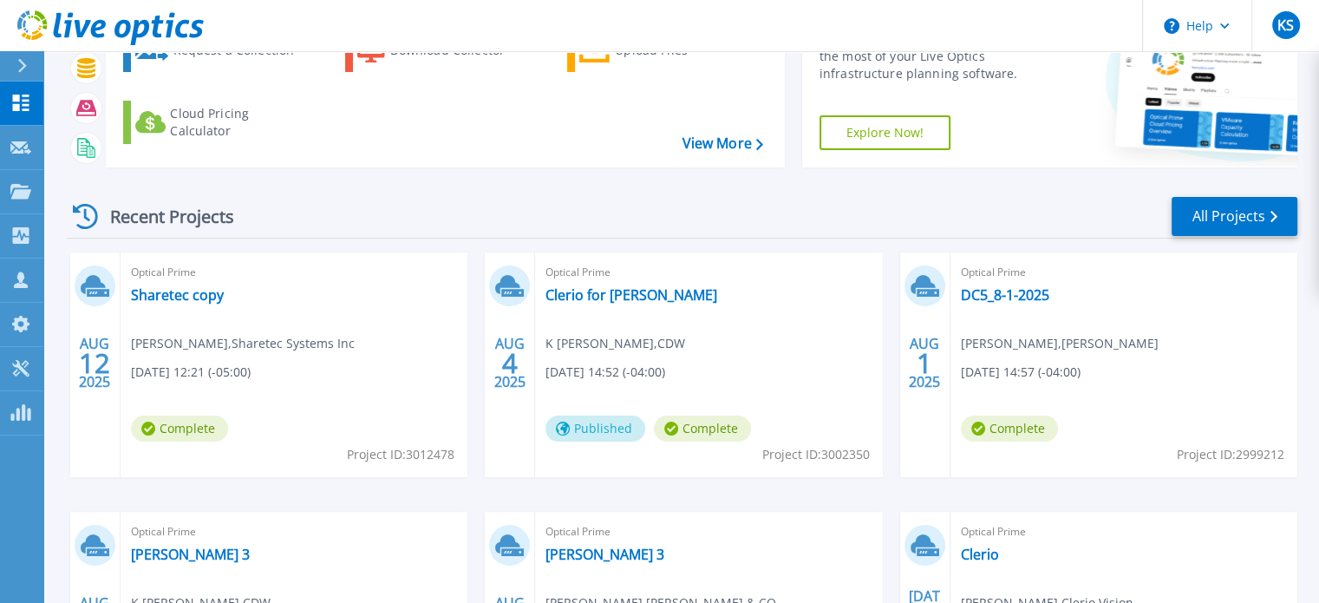
scroll to position [97, 0]
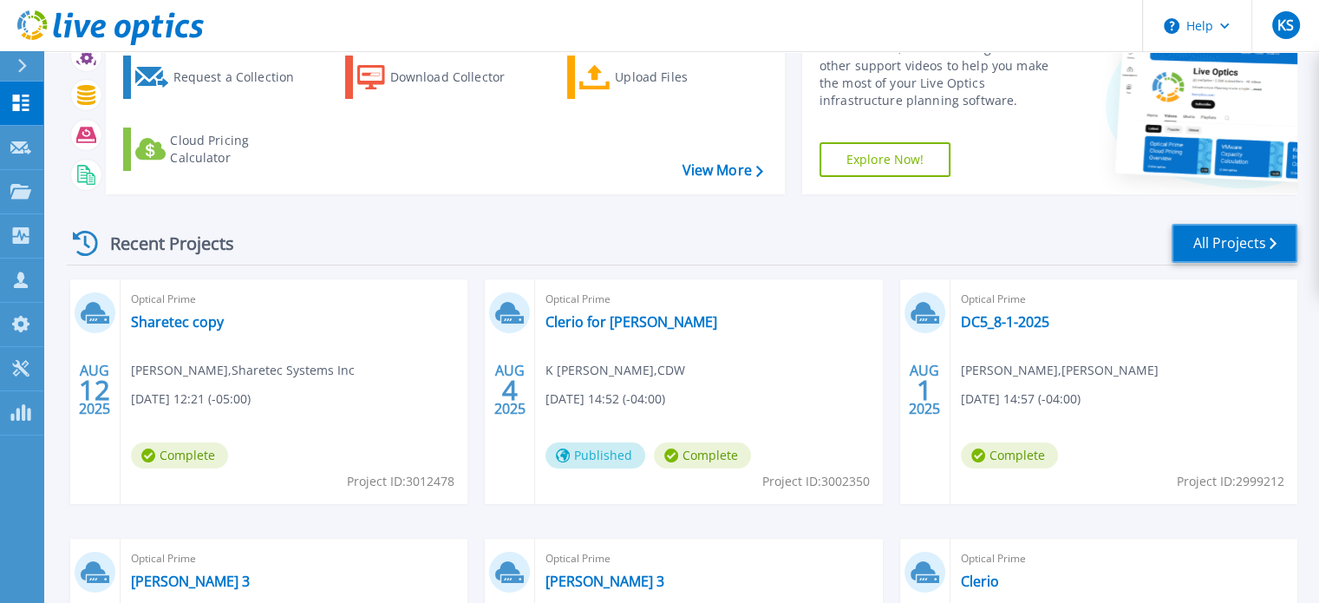
click at [1214, 242] on link "All Projects" at bounding box center [1235, 243] width 126 height 39
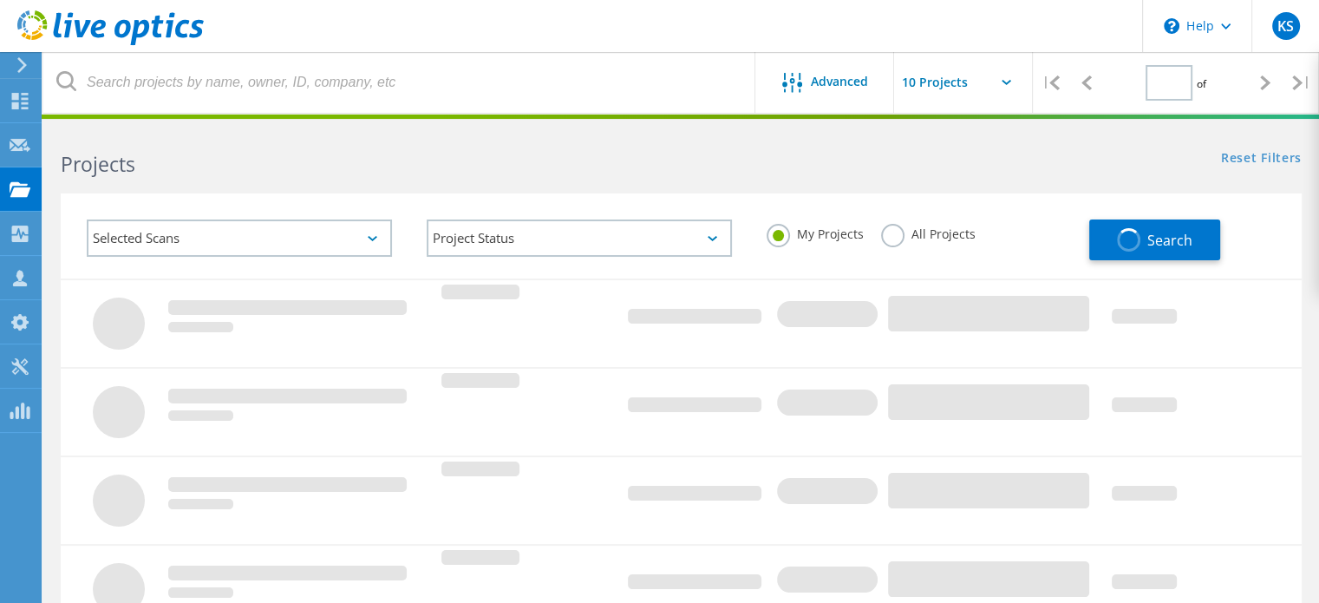
type input "1"
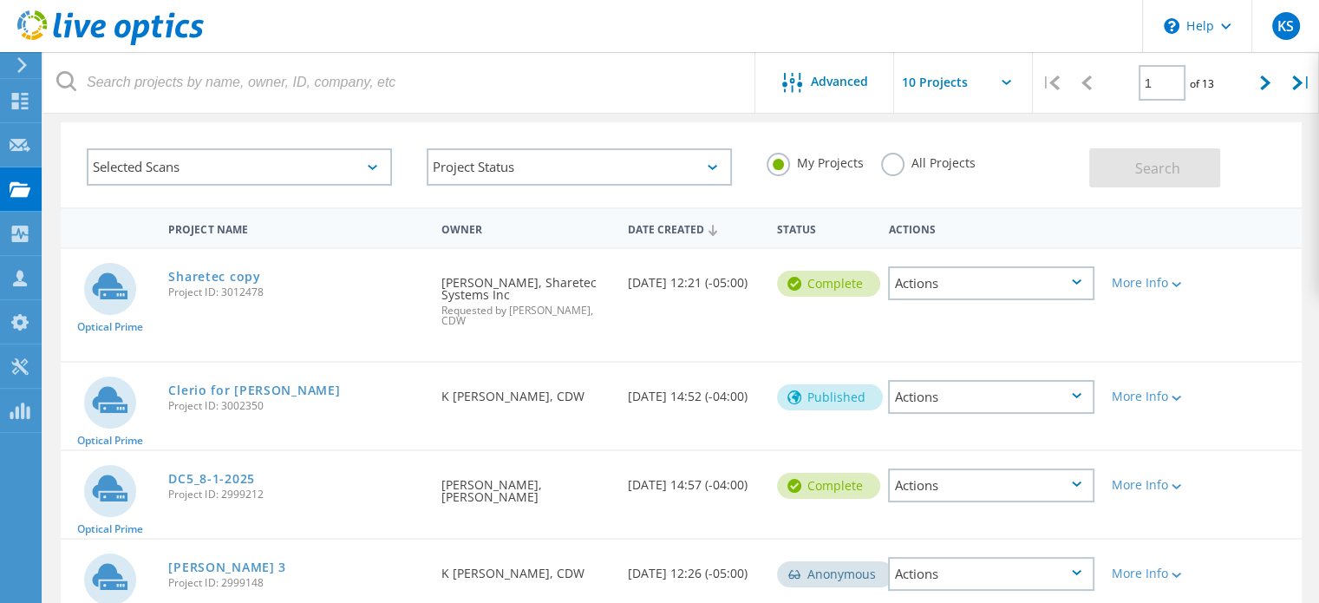
scroll to position [48, 0]
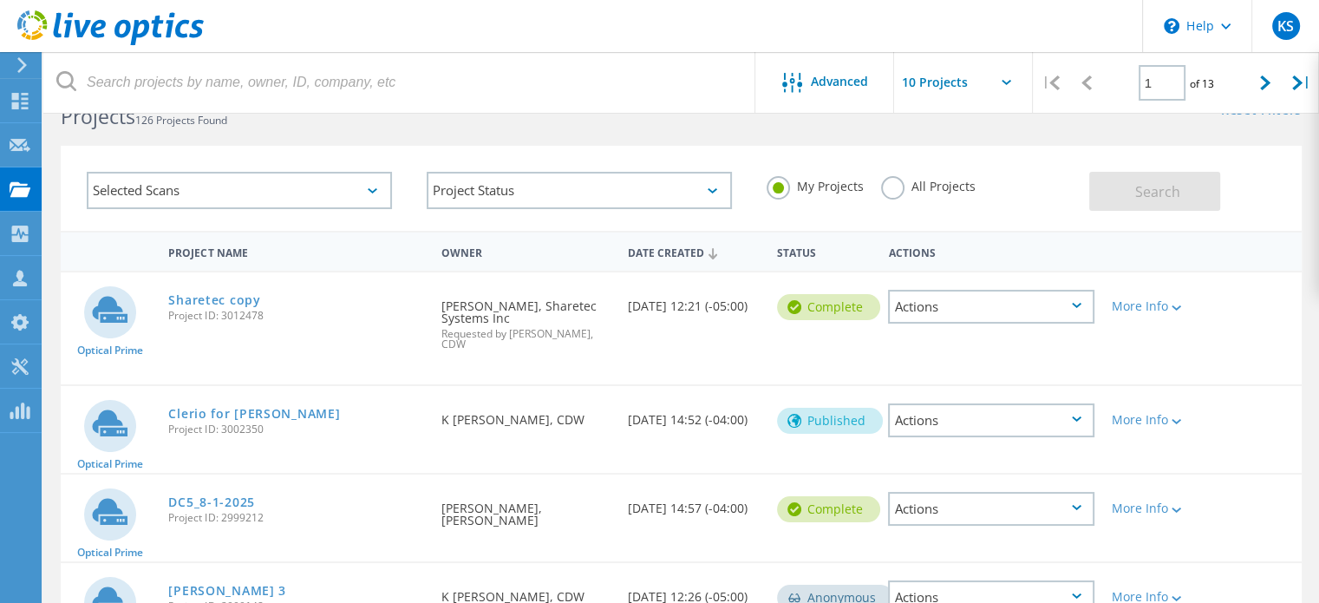
click at [1008, 74] on input "text" at bounding box center [980, 82] width 173 height 61
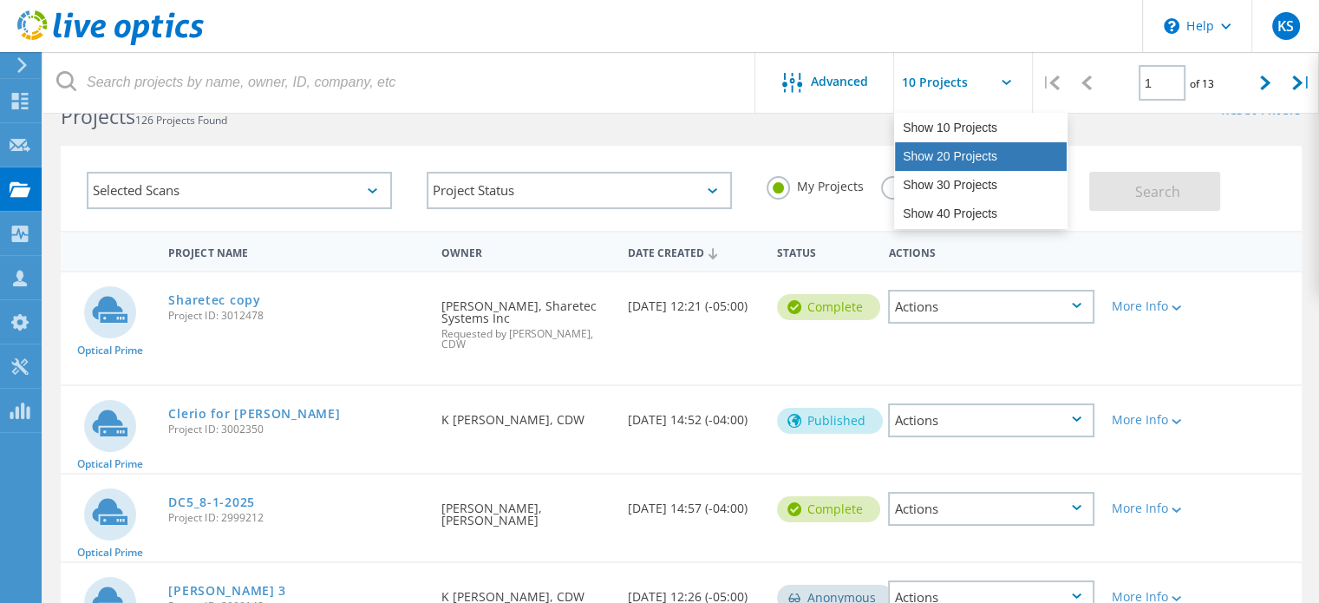
click at [938, 159] on div "Show 20 Projects" at bounding box center [981, 156] width 172 height 29
type input "Show 20 Projects"
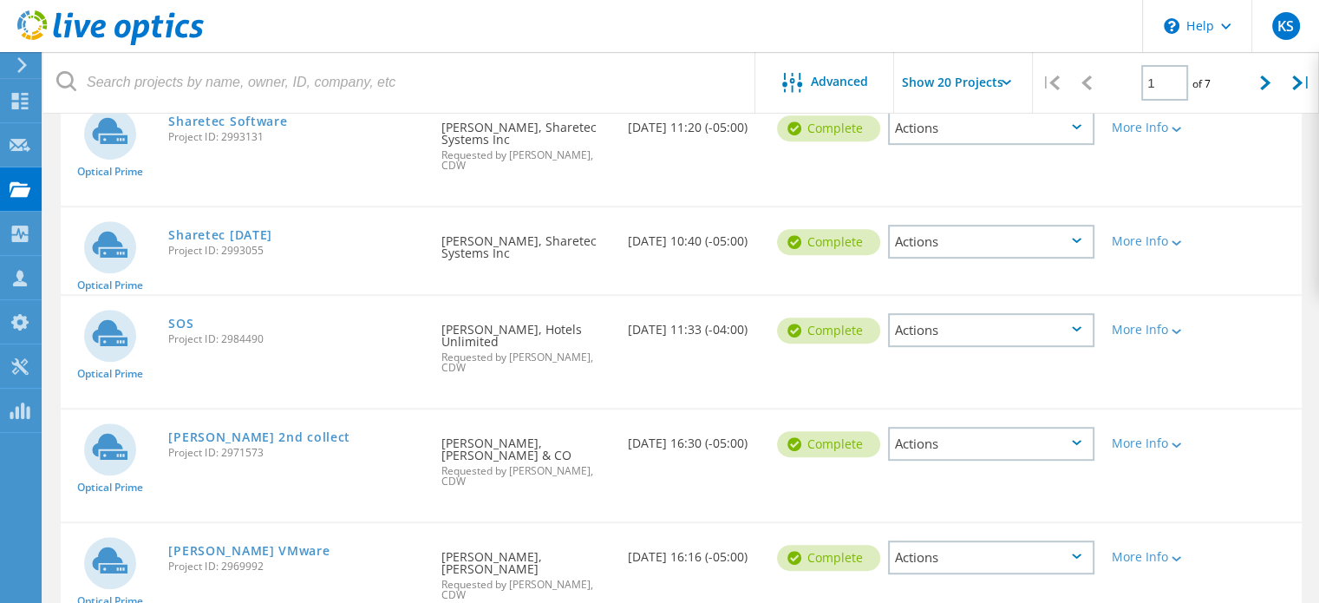
scroll to position [828, 0]
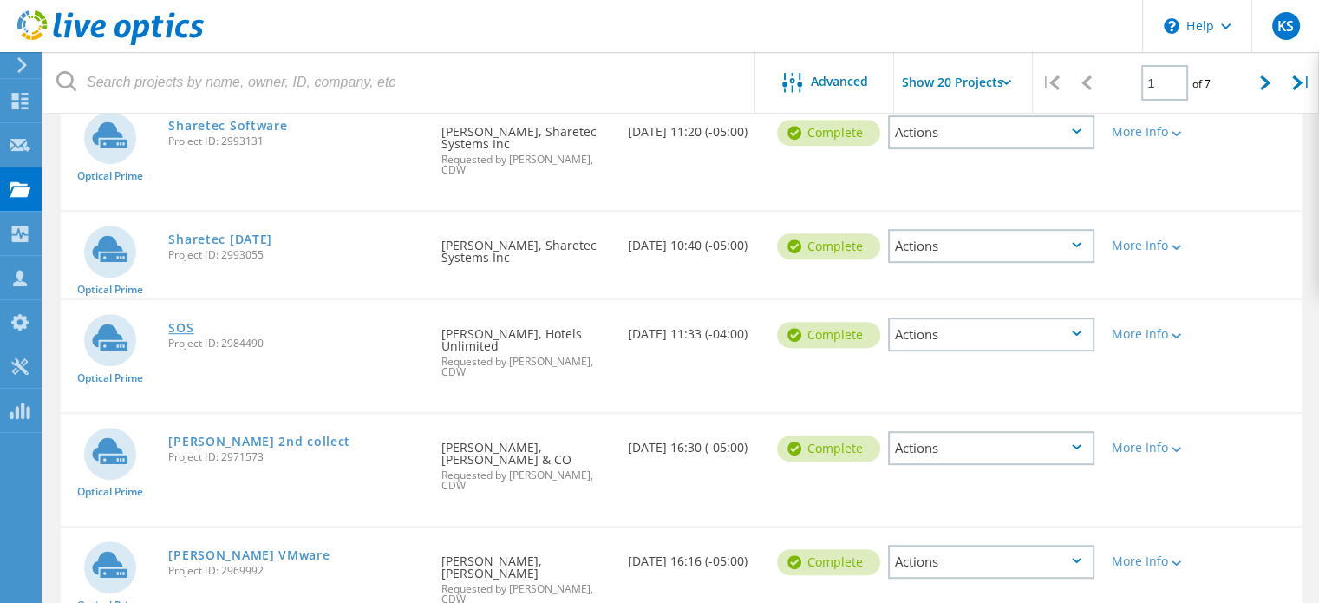
click at [177, 322] on link "SOS" at bounding box center [180, 328] width 25 height 12
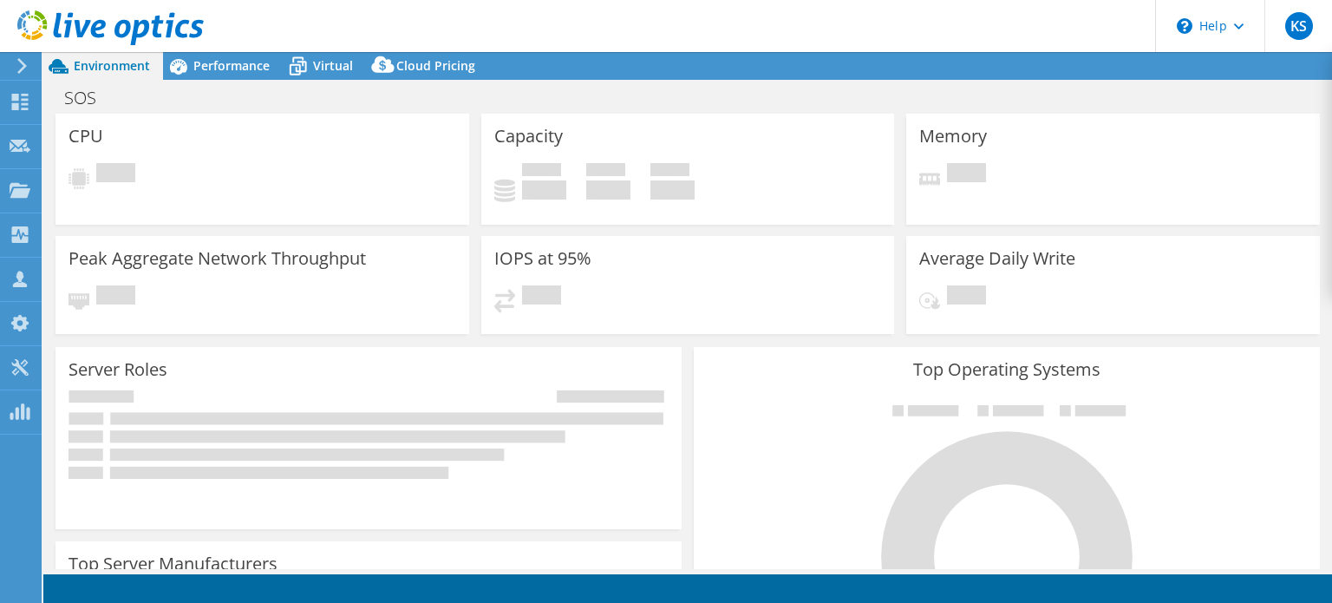
select select "USD"
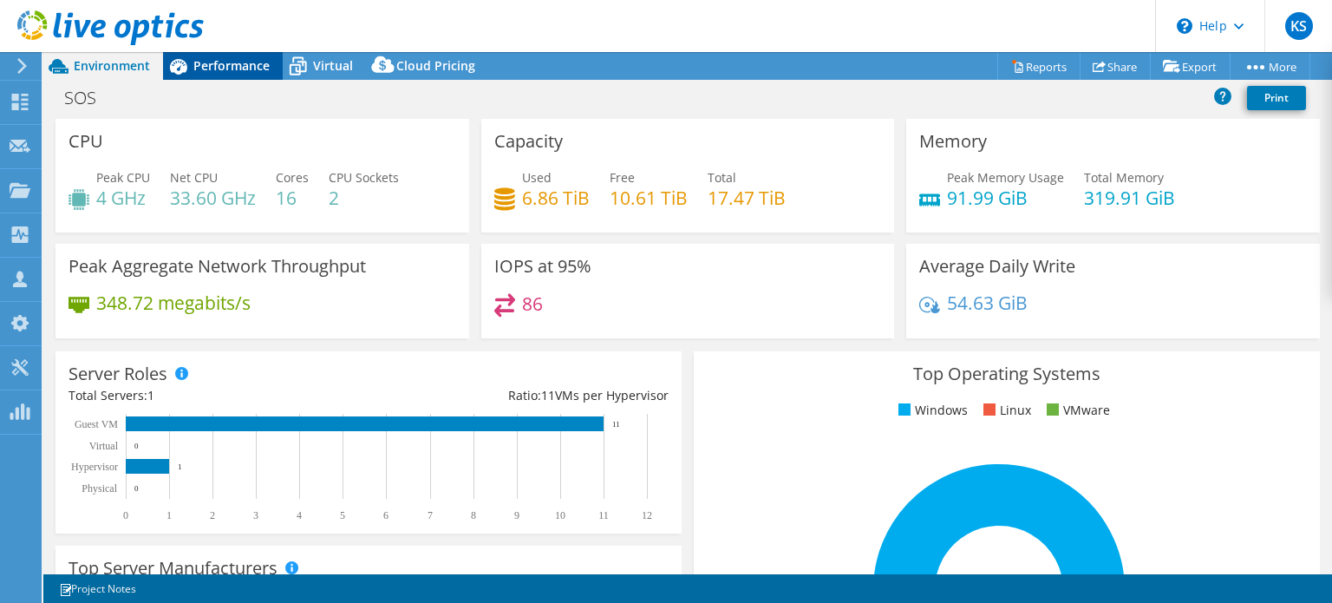
click at [239, 65] on span "Performance" at bounding box center [231, 65] width 76 height 16
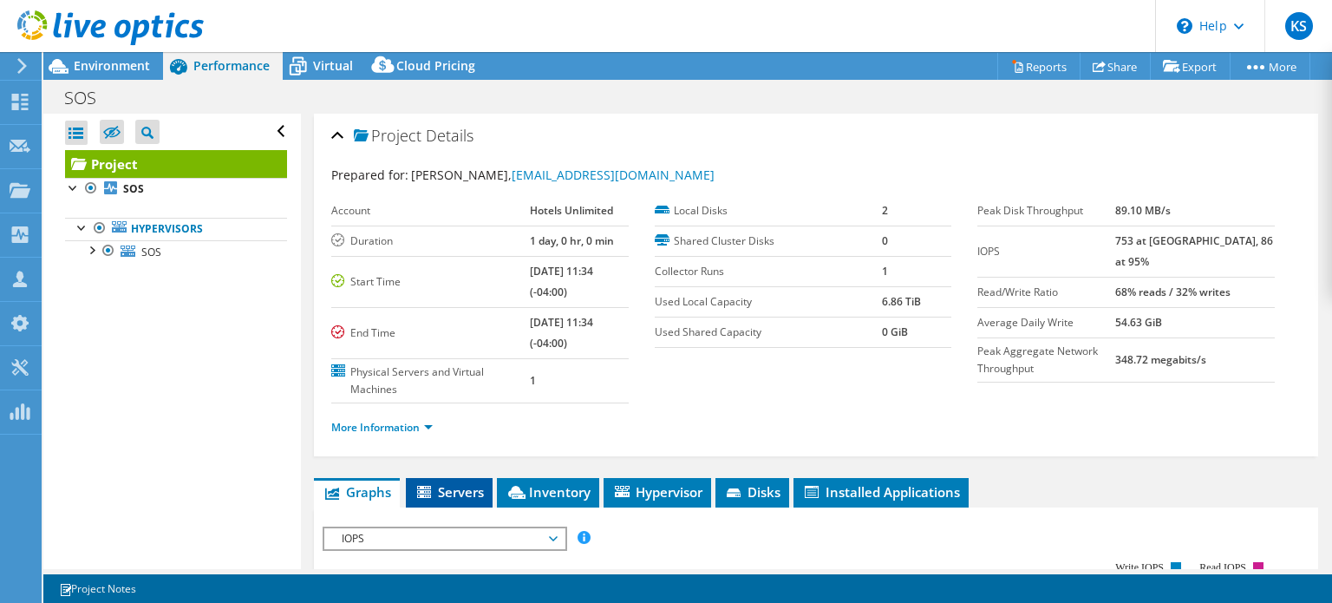
click at [448, 485] on span "Servers" at bounding box center [449, 491] width 69 height 17
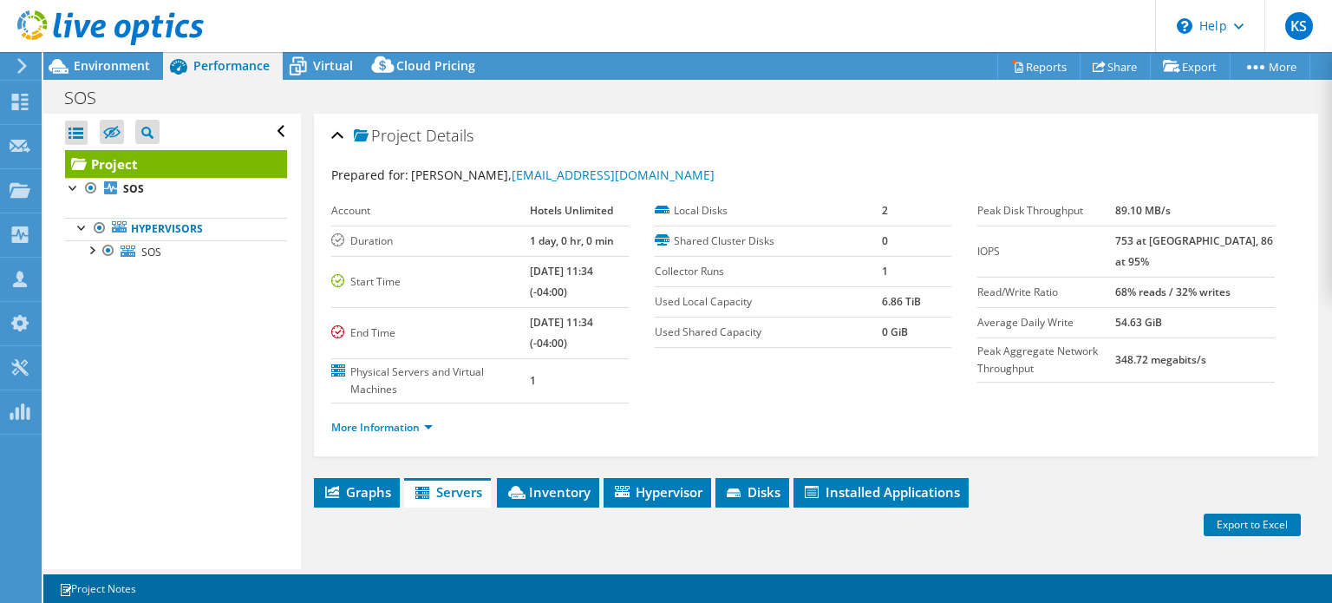
scroll to position [347, 0]
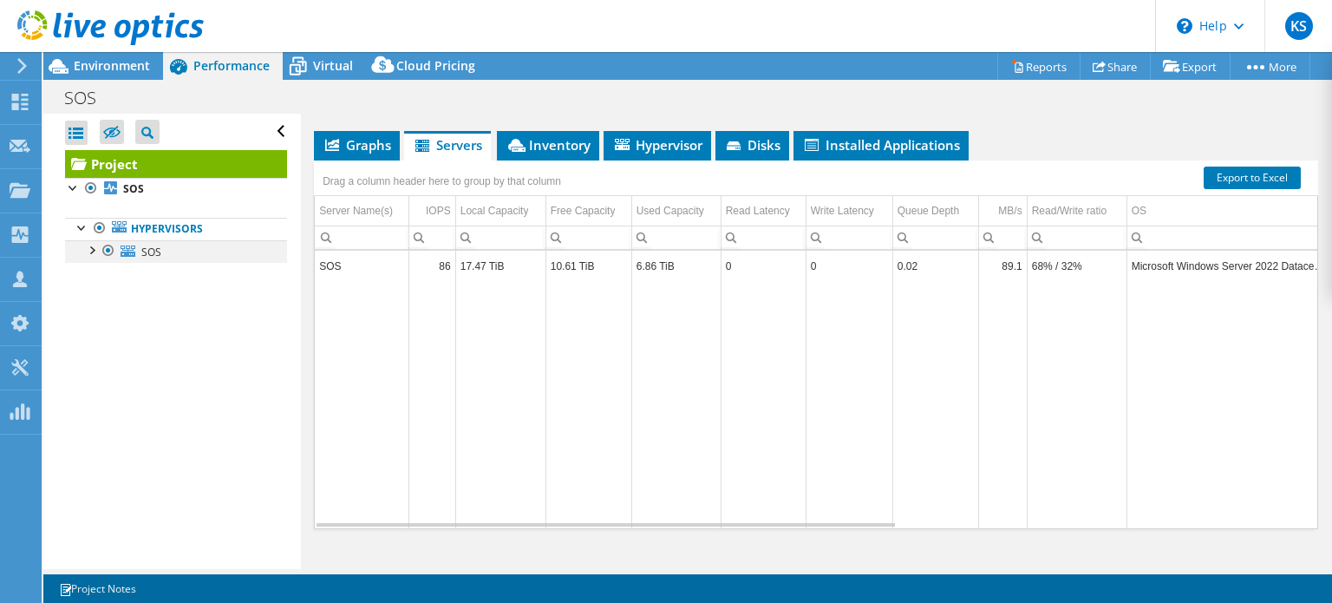
click at [93, 247] on div at bounding box center [90, 248] width 17 height 17
click at [73, 184] on div at bounding box center [73, 186] width 17 height 17
click at [72, 183] on div at bounding box center [73, 186] width 17 height 17
click at [88, 248] on div at bounding box center [90, 248] width 17 height 17
click at [87, 248] on div at bounding box center [90, 248] width 17 height 17
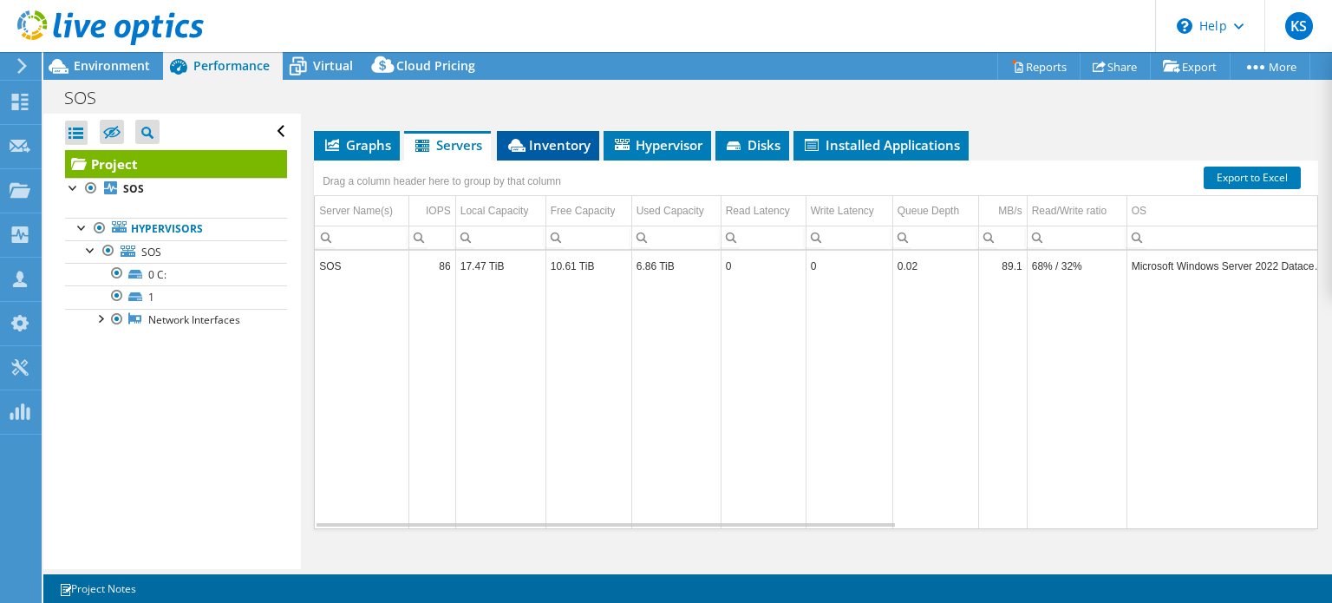
click at [533, 136] on span "Inventory" at bounding box center [548, 144] width 85 height 17
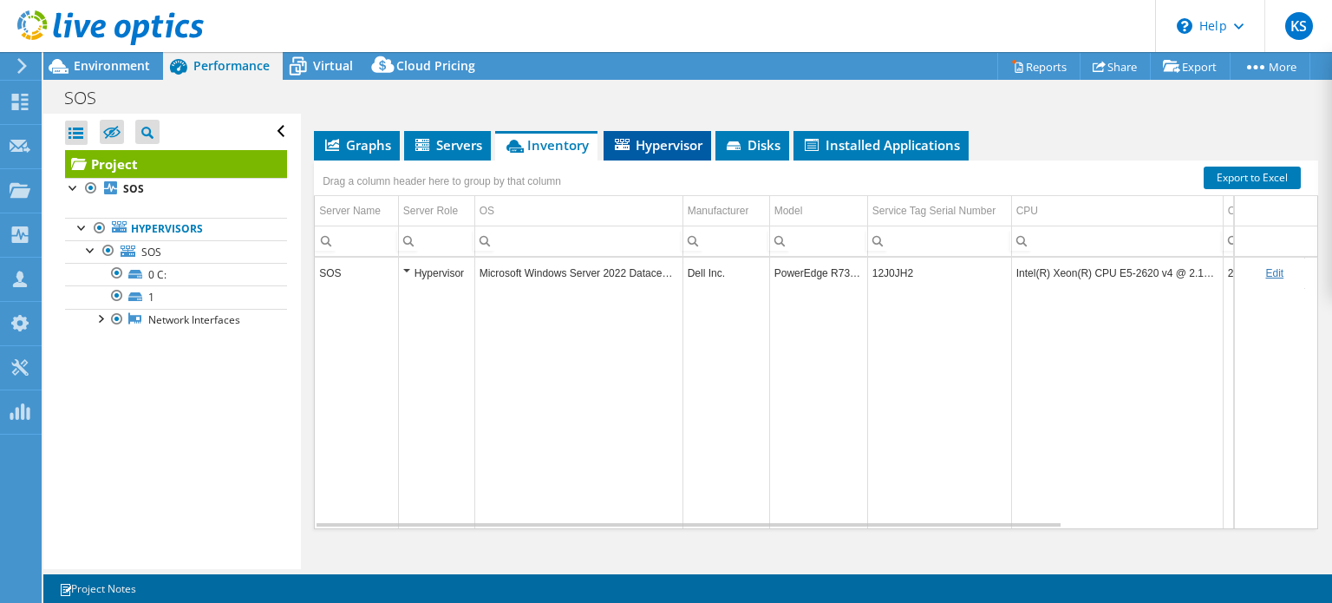
click at [683, 138] on span "Hypervisor" at bounding box center [657, 144] width 90 height 17
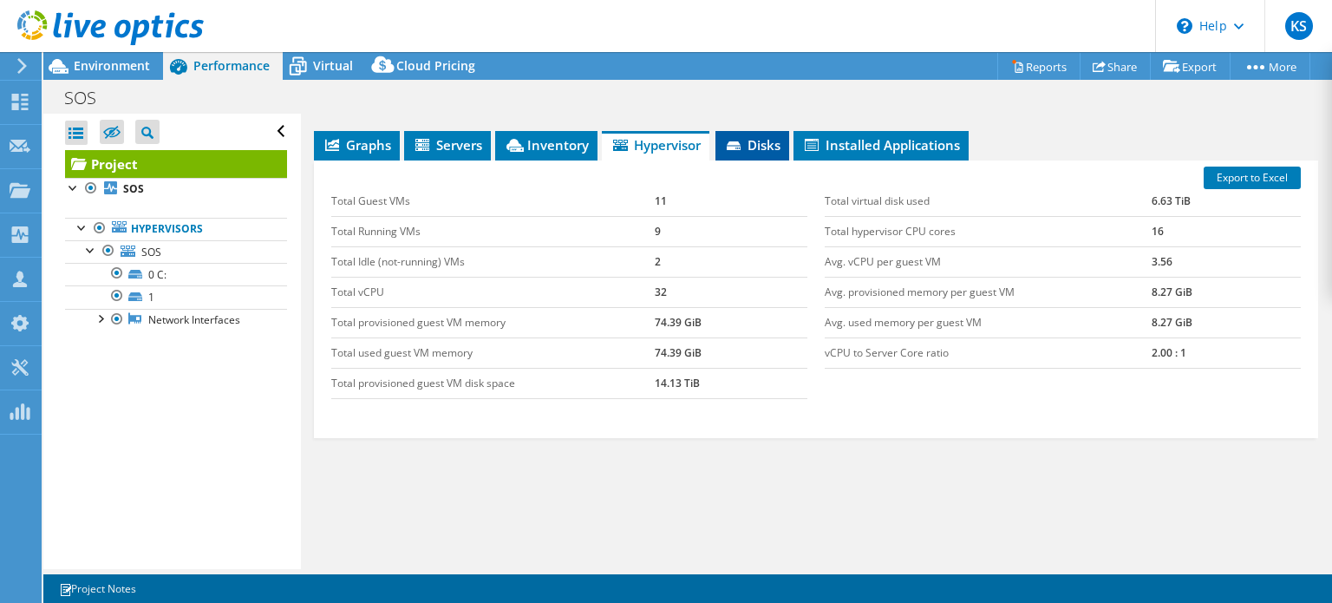
click at [758, 141] on span "Disks" at bounding box center [752, 144] width 56 height 17
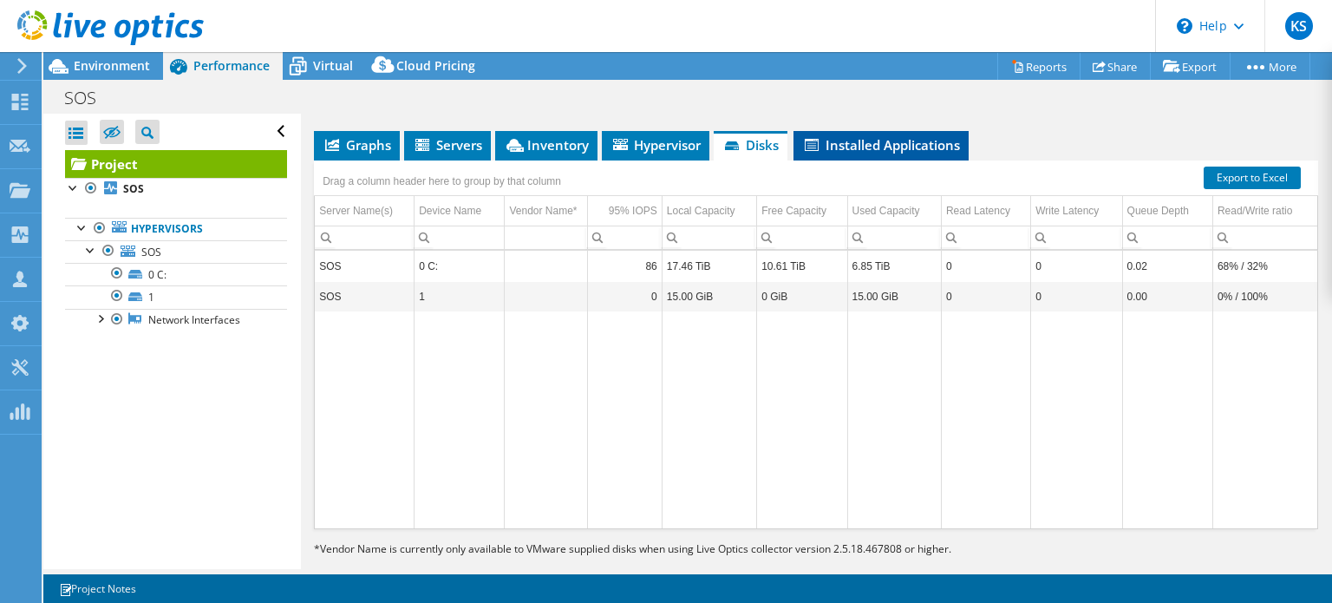
click at [843, 138] on span "Installed Applications" at bounding box center [881, 144] width 158 height 17
